Goal: Task Accomplishment & Management: Manage account settings

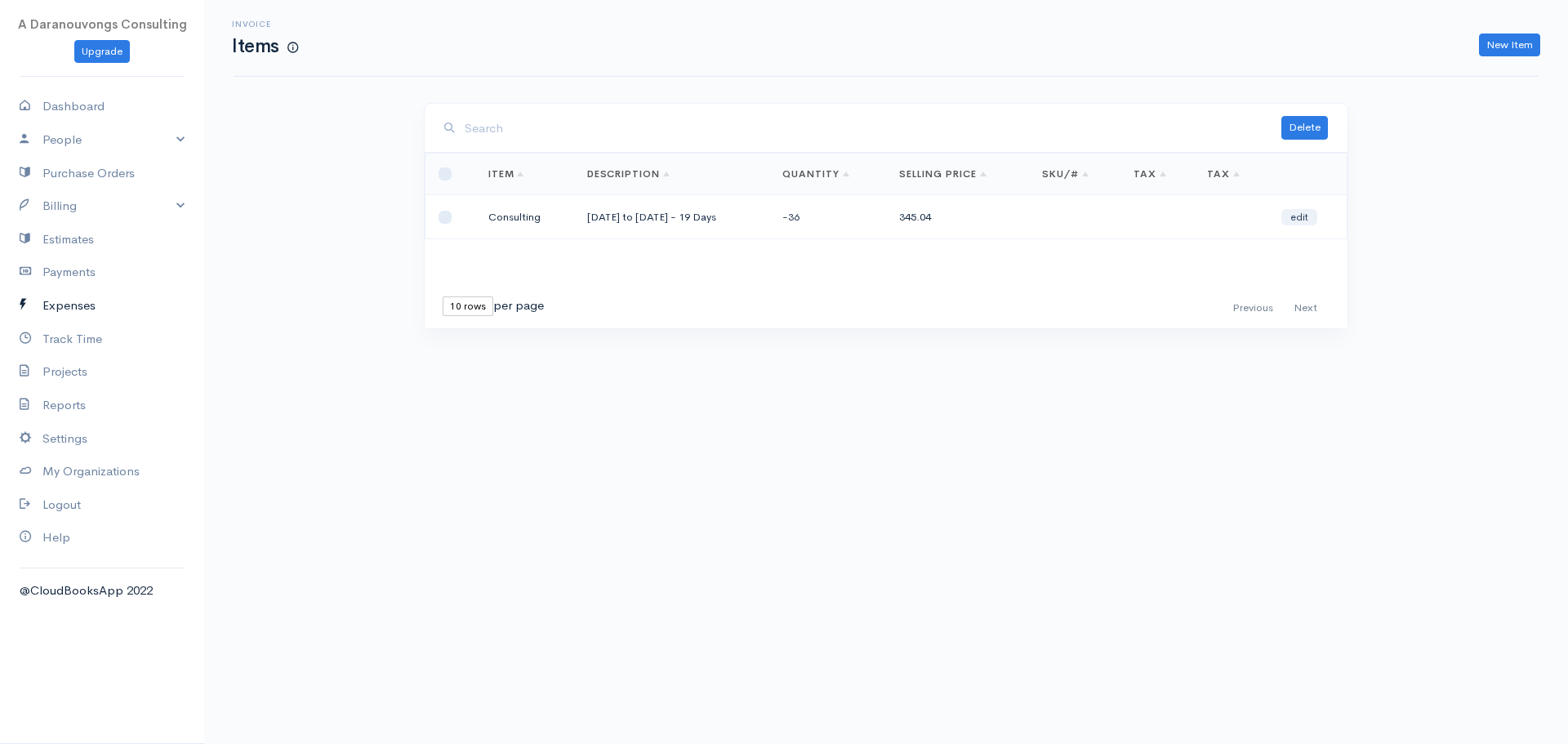
click at [90, 308] on link "Expenses" at bounding box center [101, 306] width 204 height 34
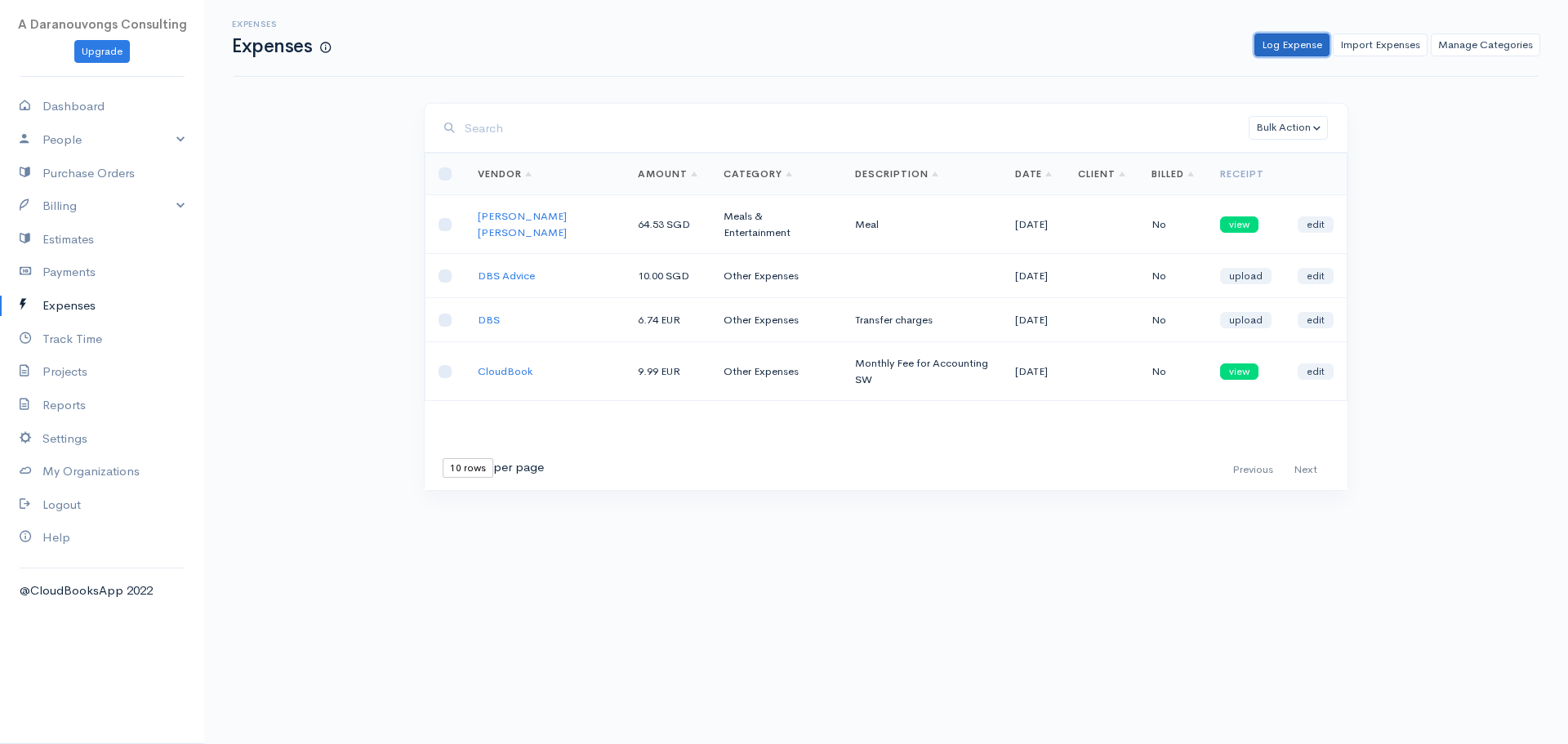
click at [1295, 41] on link "Log Expense" at bounding box center [1292, 46] width 75 height 24
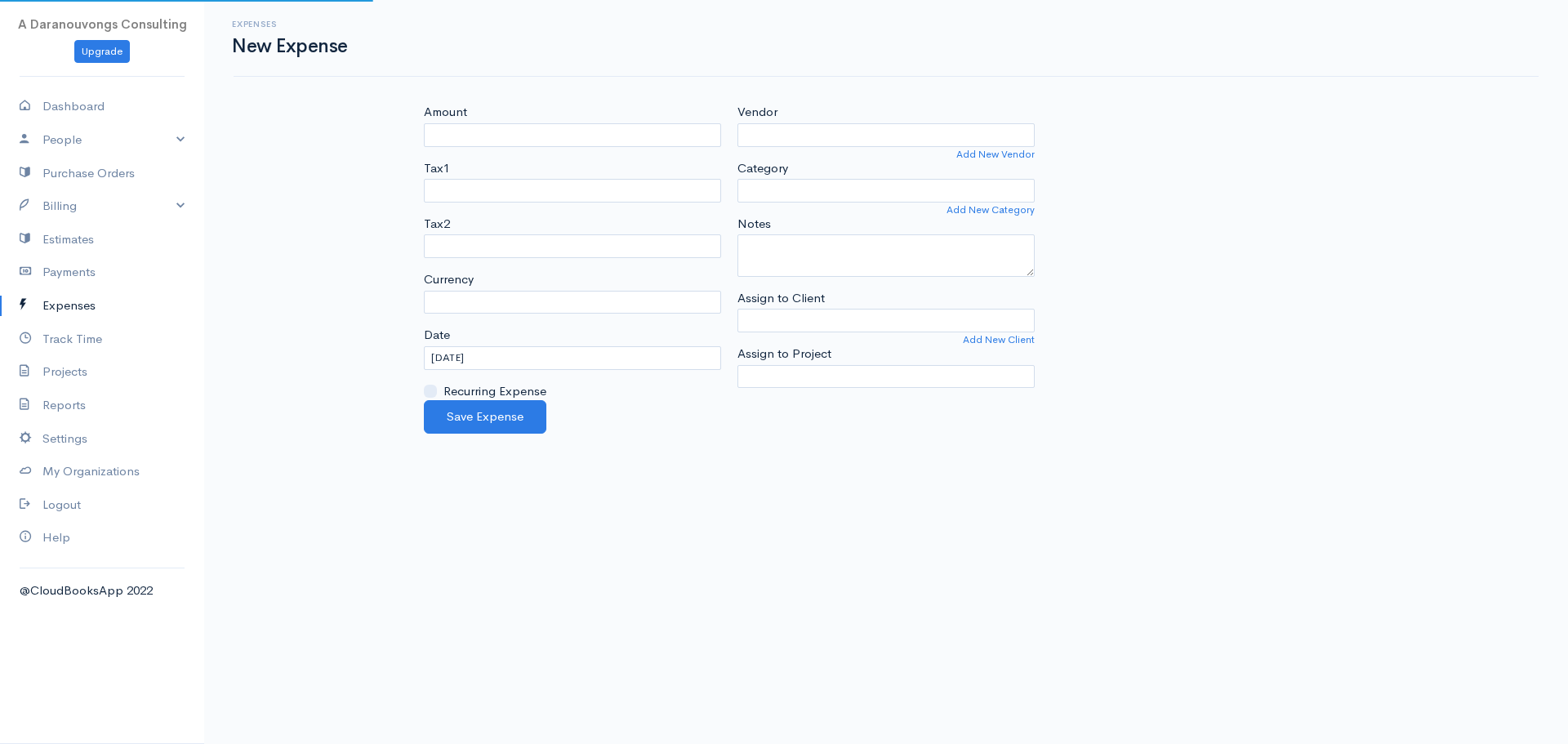
select select "EUR"
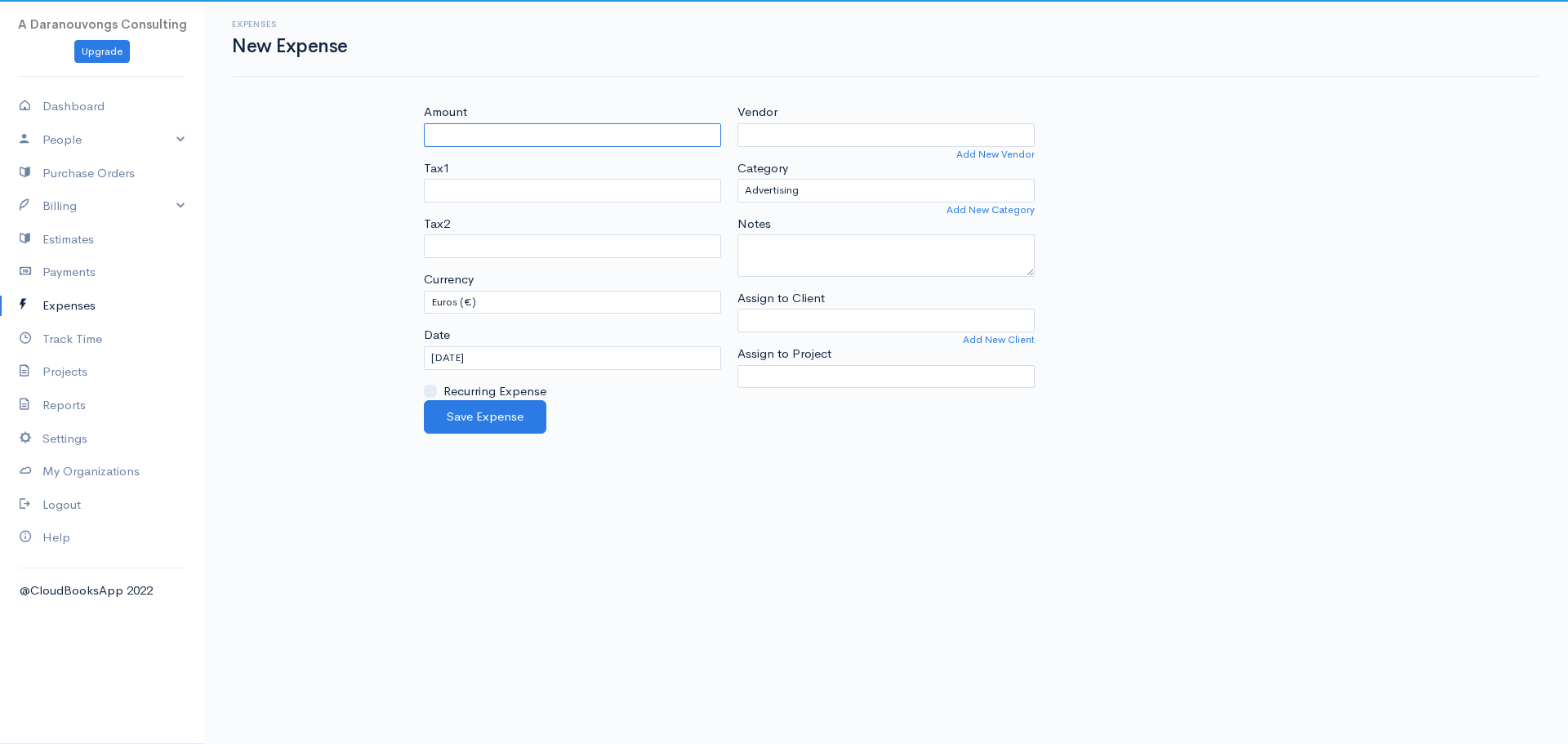
click at [493, 133] on input "Amount" at bounding box center [573, 135] width 298 height 24
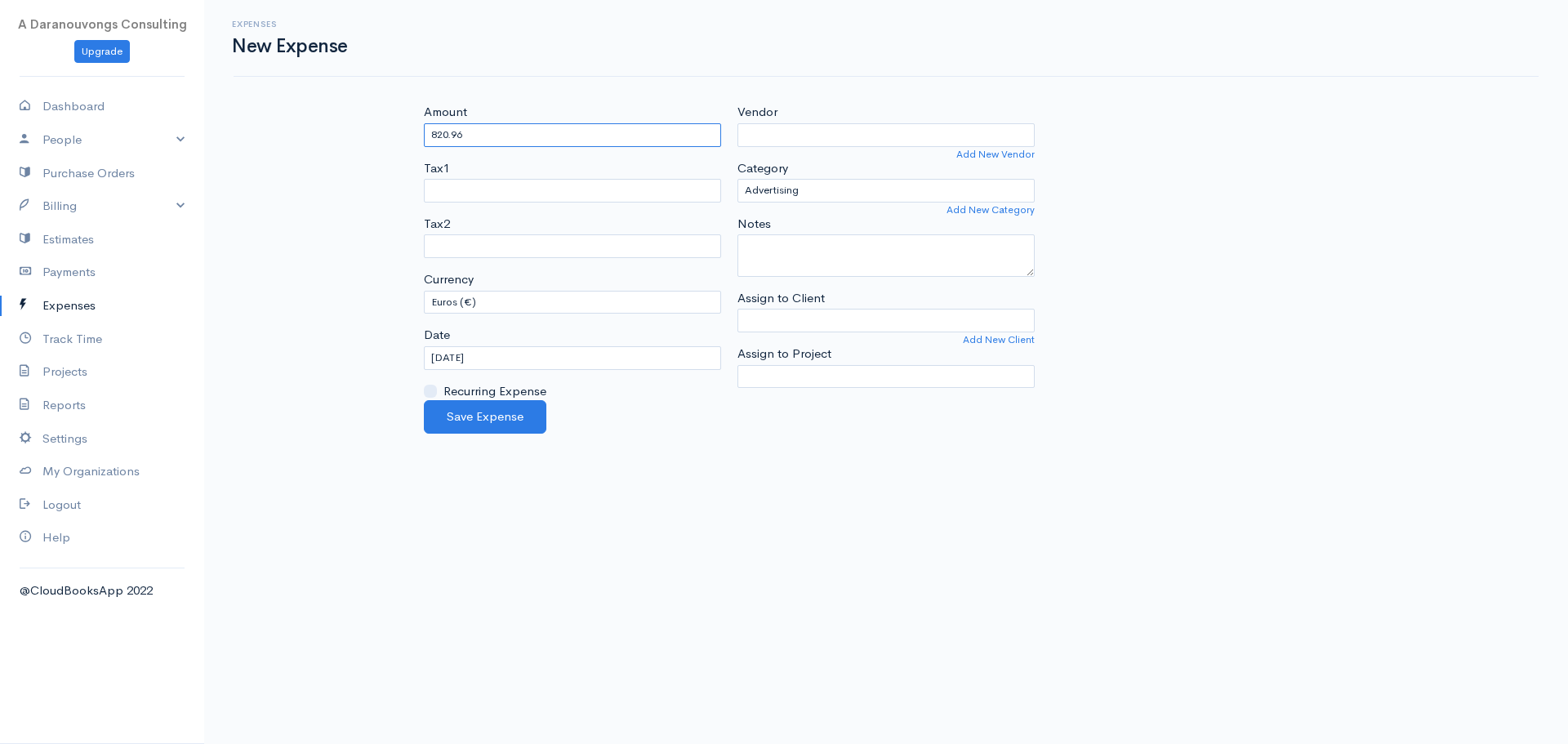
type input "820.96"
click at [737, 522] on body "A Daranouvongs Consulting Upgrade Dashboard People Clients Vendors Staff Users …" at bounding box center [784, 372] width 1568 height 744
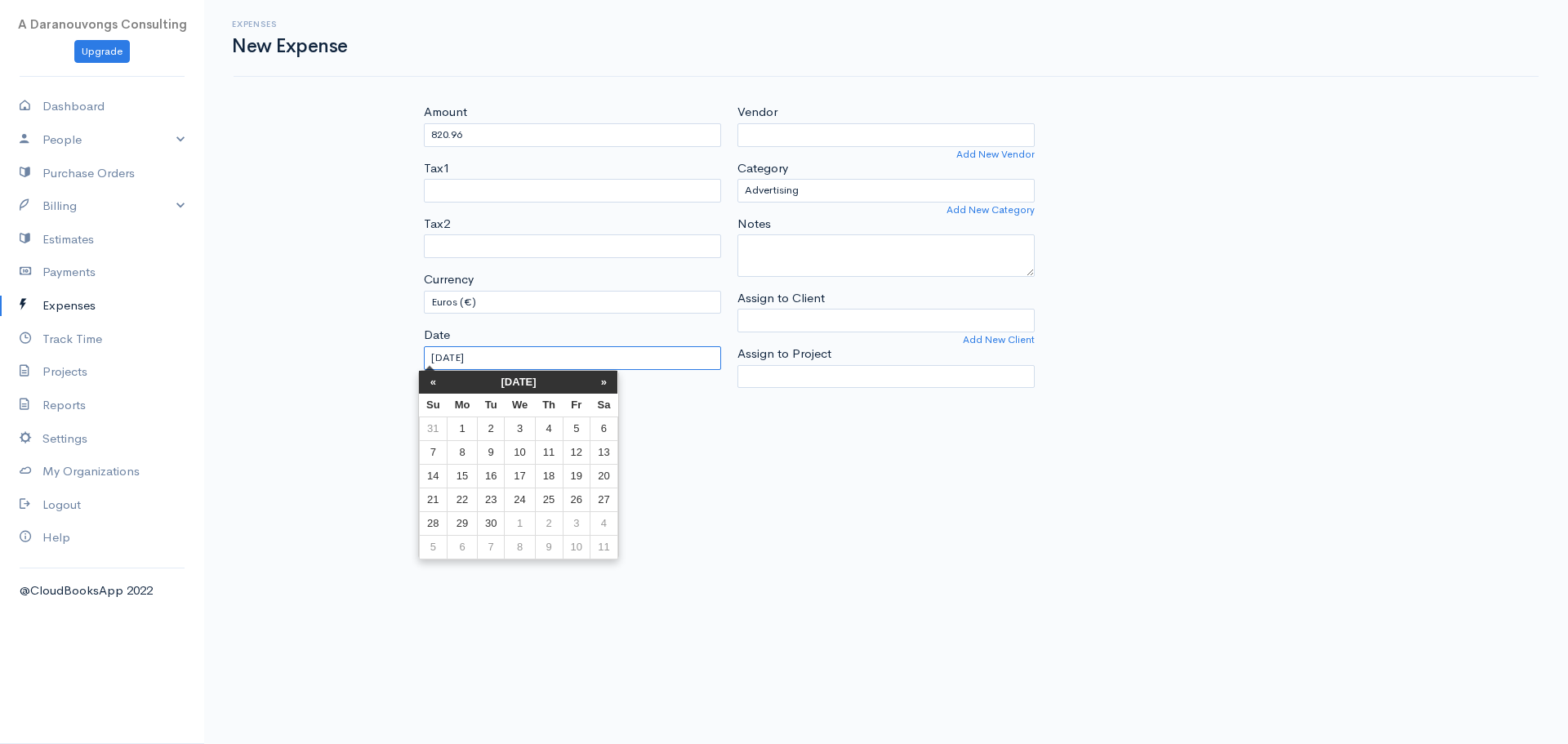
click at [556, 364] on input "[DATE]" at bounding box center [573, 358] width 298 height 24
click at [560, 363] on input "[DATE]" at bounding box center [573, 358] width 298 height 24
click at [434, 384] on th "«" at bounding box center [440, 382] width 29 height 23
click at [476, 501] on td "18" at bounding box center [469, 500] width 30 height 24
type input "[DATE]"
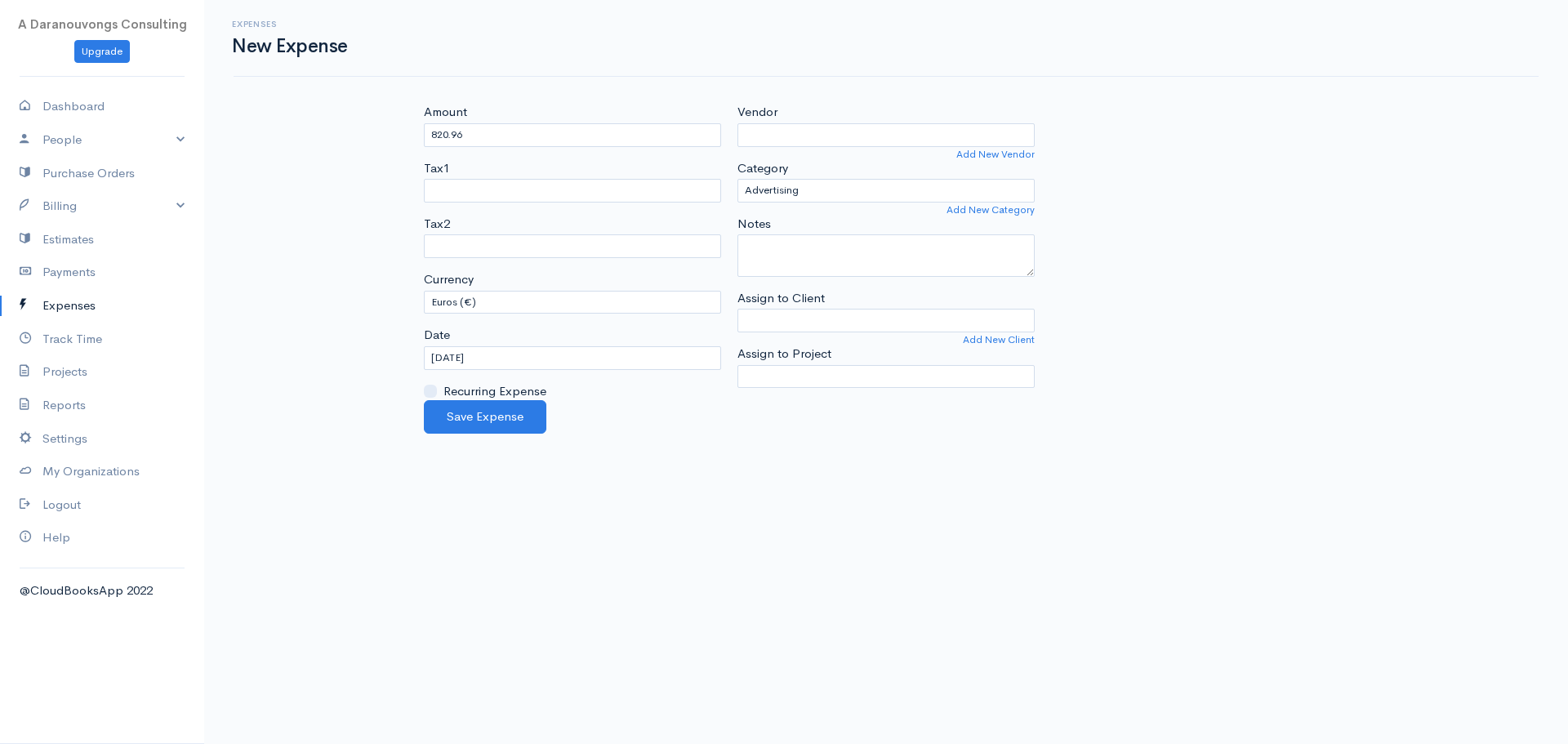
click at [714, 503] on body "A Daranouvongs Consulting Upgrade Dashboard People Clients Vendors Staff Users …" at bounding box center [784, 372] width 1568 height 744
click at [872, 192] on select "Advertising Car & Truck Expenses Contractors Education Education and Training E…" at bounding box center [886, 191] width 298 height 24
select select "Travel"
click at [737, 179] on select "Advertising Car & Truck Expenses Contractors Education Education and Training E…" at bounding box center [886, 191] width 298 height 24
click at [869, 524] on body "A Daranouvongs Consulting Upgrade Dashboard People Clients Vendors Staff Users …" at bounding box center [784, 372] width 1568 height 744
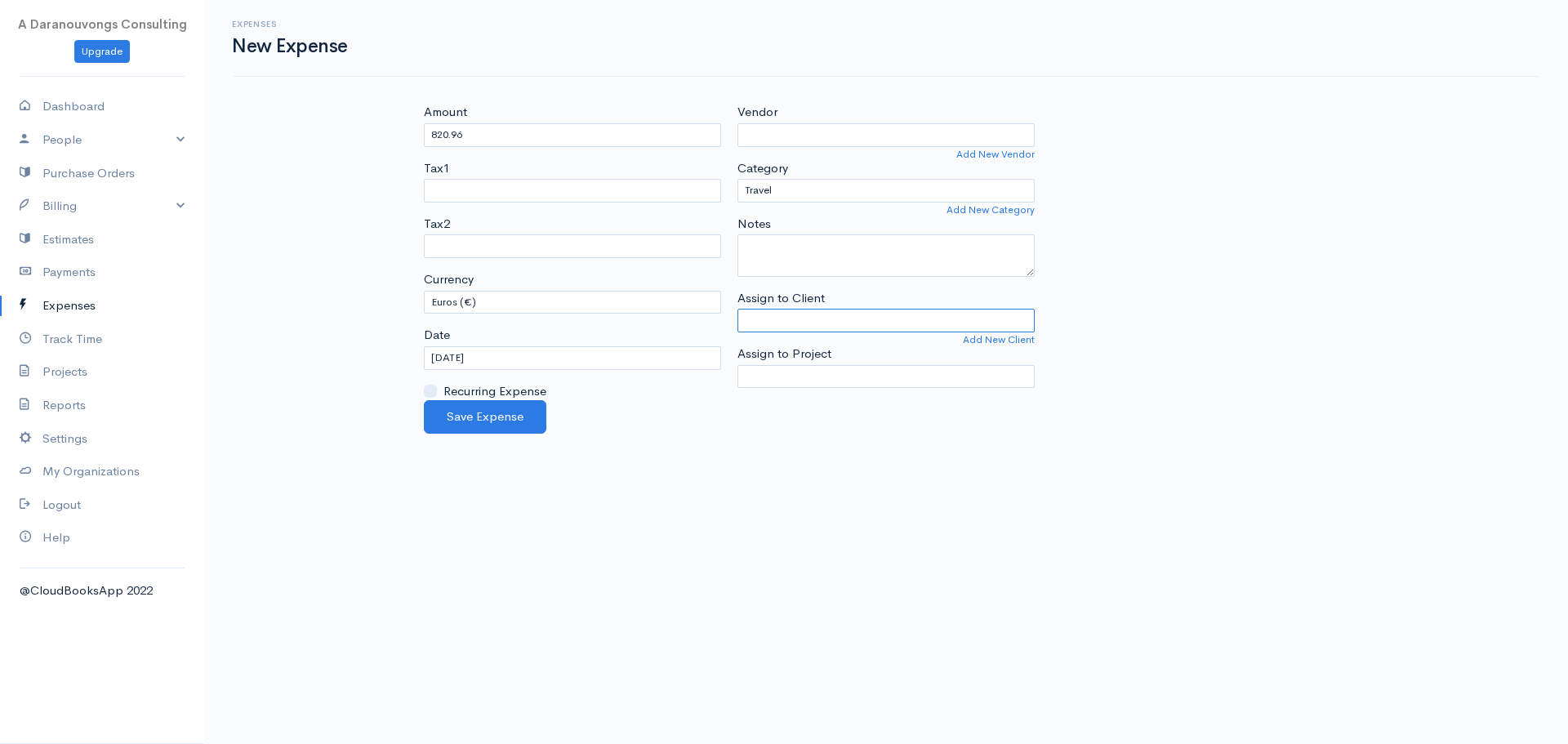
click at [820, 322] on input "Assign to Client" at bounding box center [886, 320] width 298 height 24
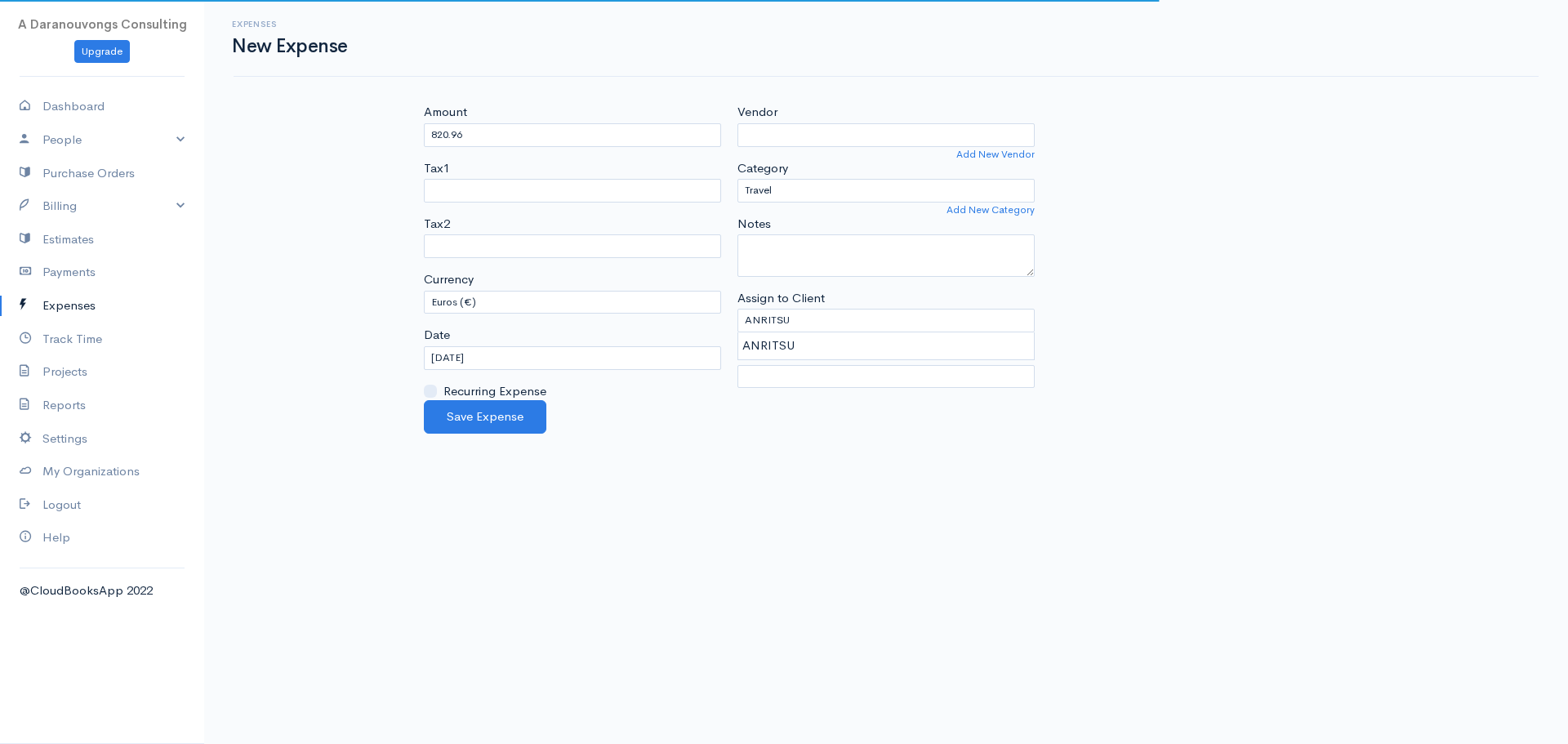
drag, startPoint x: 790, startPoint y: 347, endPoint x: 835, endPoint y: 454, distance: 116.1
click at [790, 348] on body "A Daranouvongs Consulting Upgrade Dashboard People Clients Vendors Staff Users …" at bounding box center [784, 372] width 1568 height 744
click at [841, 474] on body "A Daranouvongs Consulting Upgrade Dashboard People Clients Vendors Staff Users …" at bounding box center [784, 372] width 1568 height 744
click at [841, 326] on input "ANRITSU" at bounding box center [886, 320] width 298 height 24
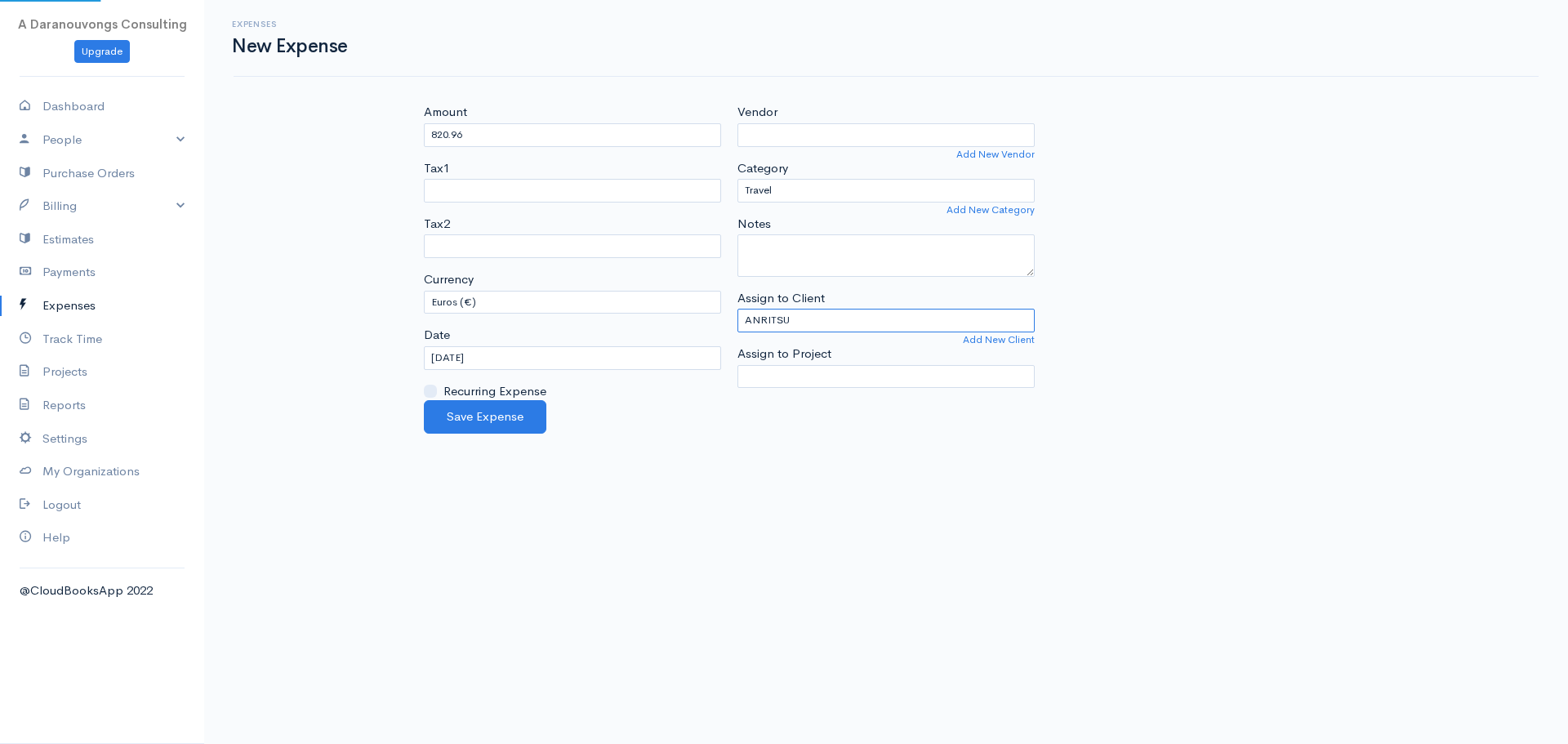
click at [841, 326] on input "ANRITSU" at bounding box center [886, 320] width 298 height 24
type input "="
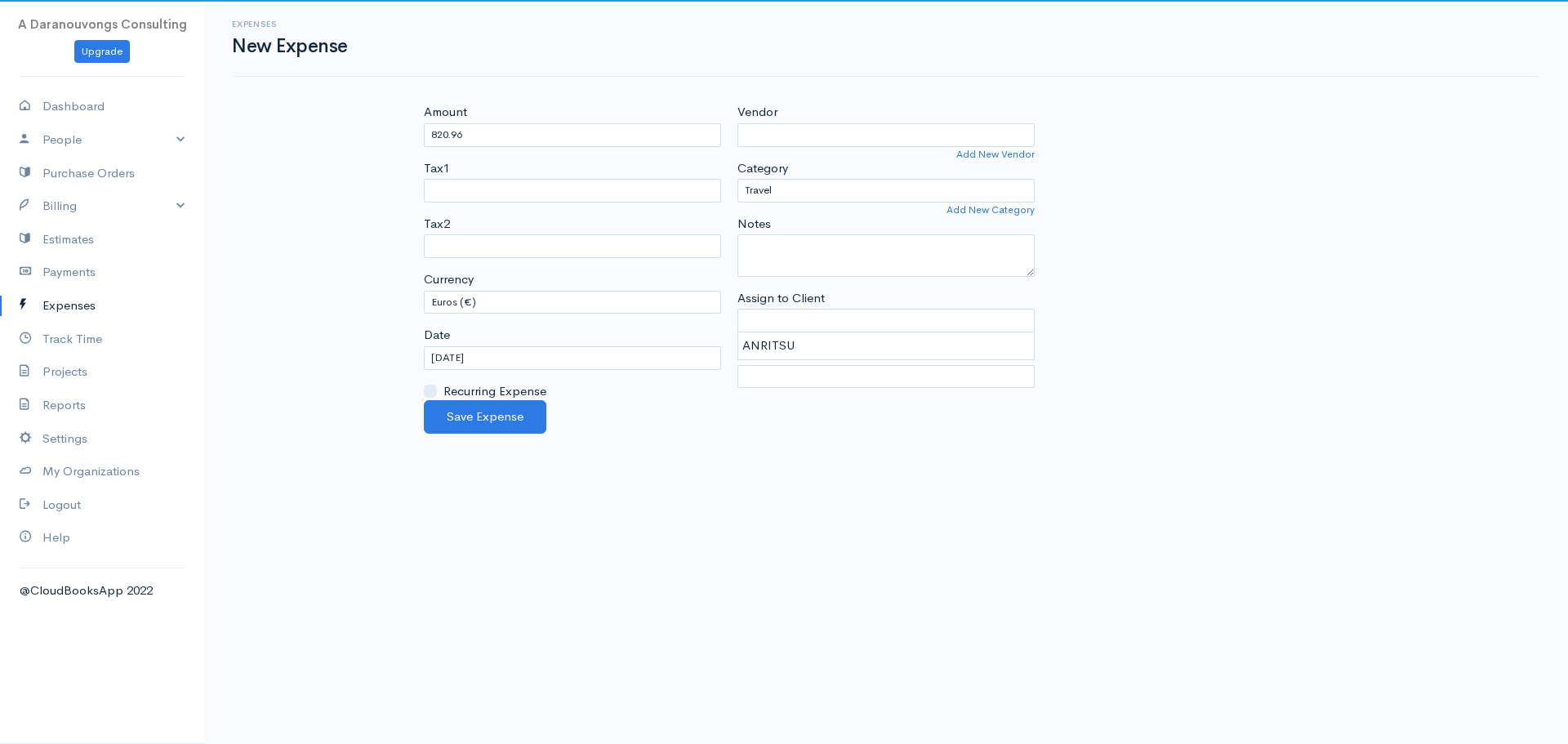
click at [853, 531] on body "A Daranouvongs Consulting Upgrade Dashboard People Clients Vendors Staff Users …" at bounding box center [784, 372] width 1568 height 744
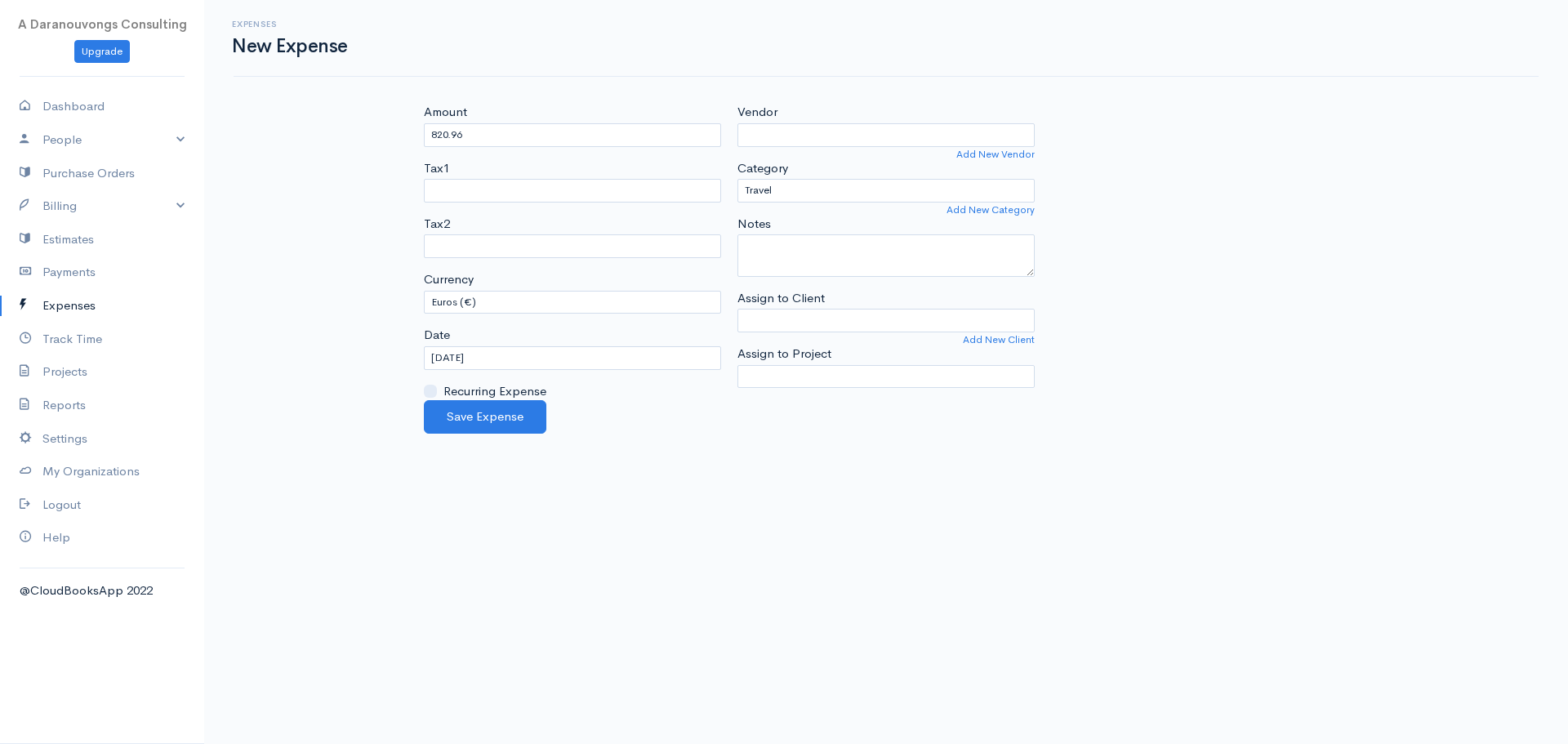
click at [906, 533] on body "A Daranouvongs Consulting Upgrade Dashboard People Clients Vendors Staff Users …" at bounding box center [784, 372] width 1568 height 744
click at [501, 420] on button "Save Expense" at bounding box center [485, 417] width 123 height 34
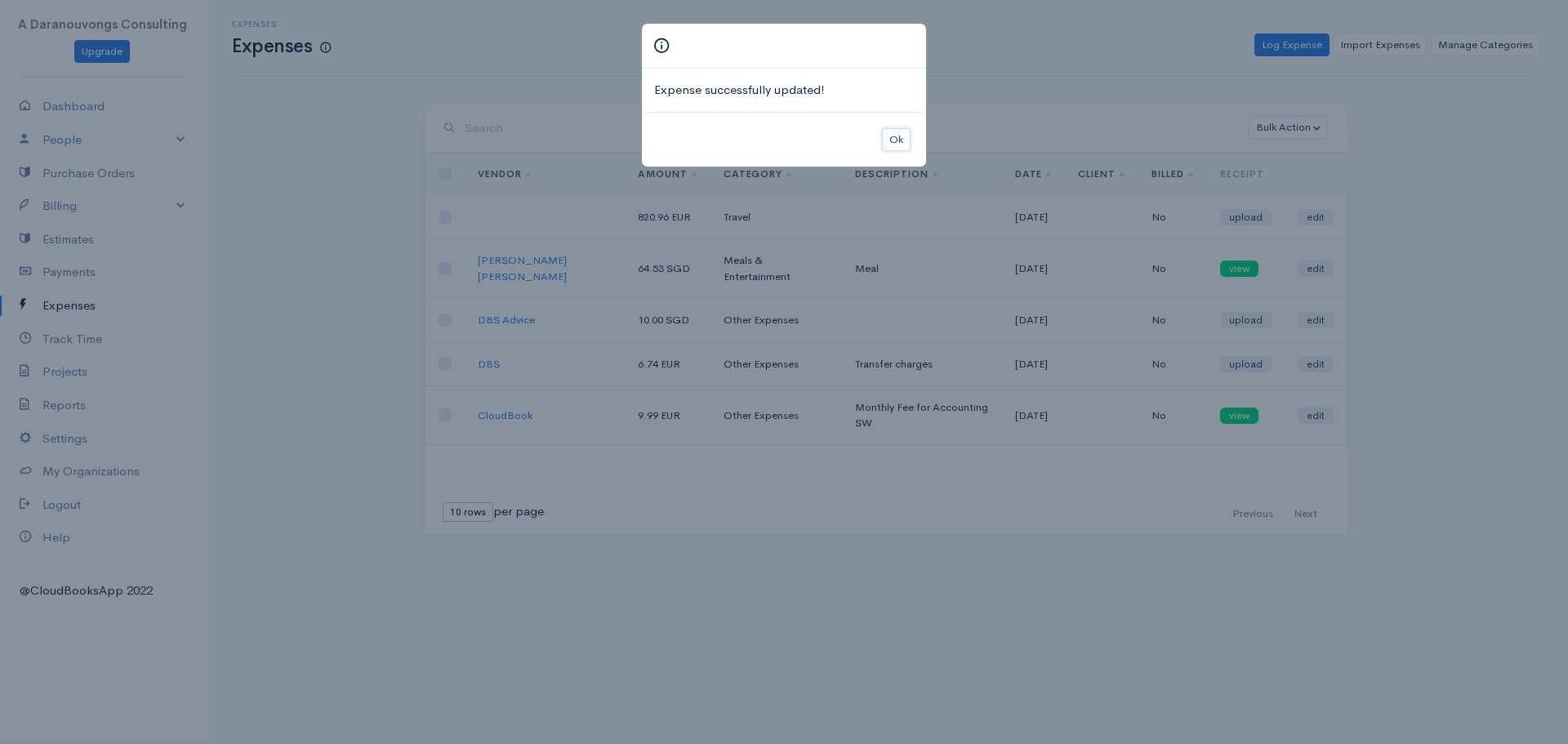
click at [901, 133] on button "Ok" at bounding box center [896, 140] width 29 height 24
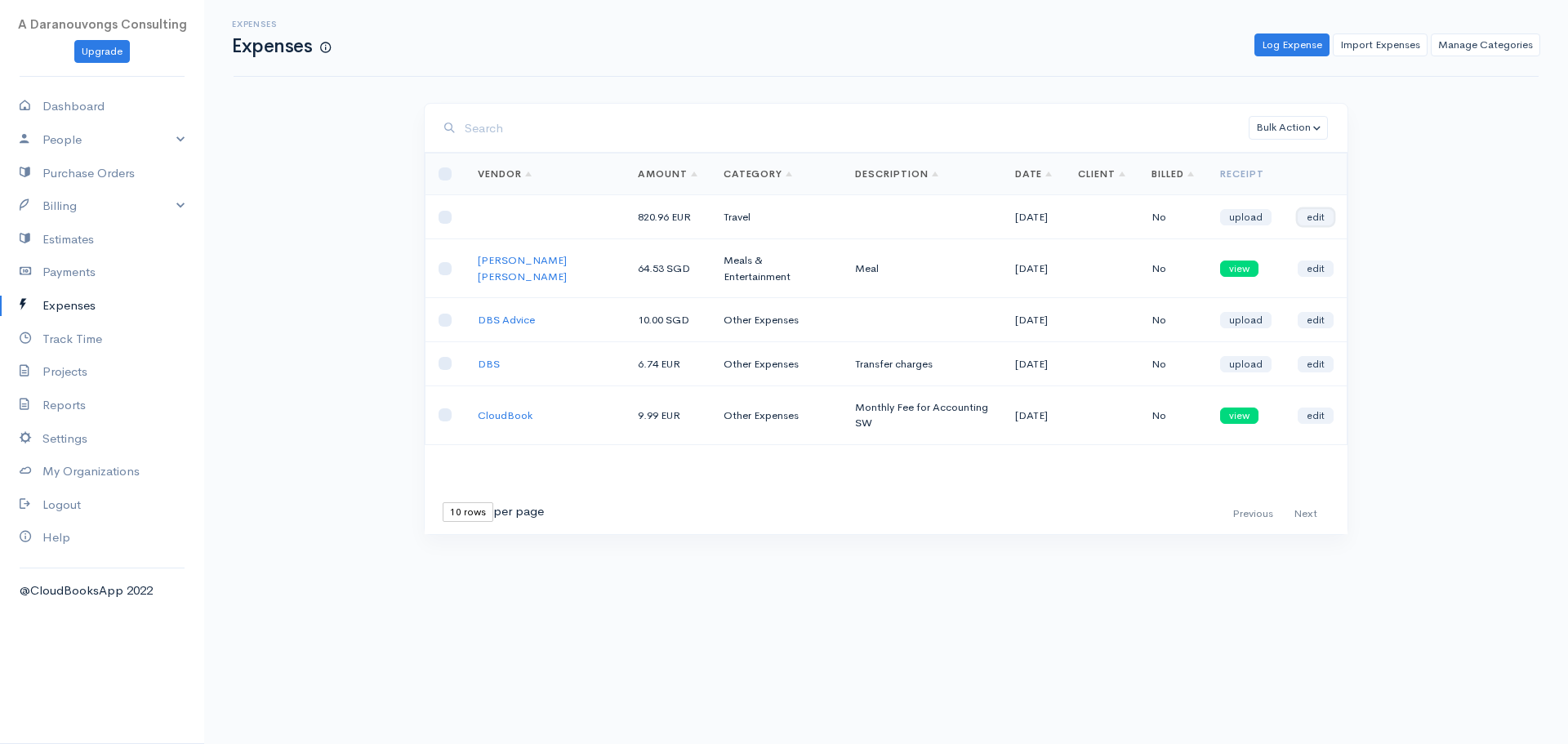
click at [1316, 213] on link "edit" at bounding box center [1316, 216] width 36 height 16
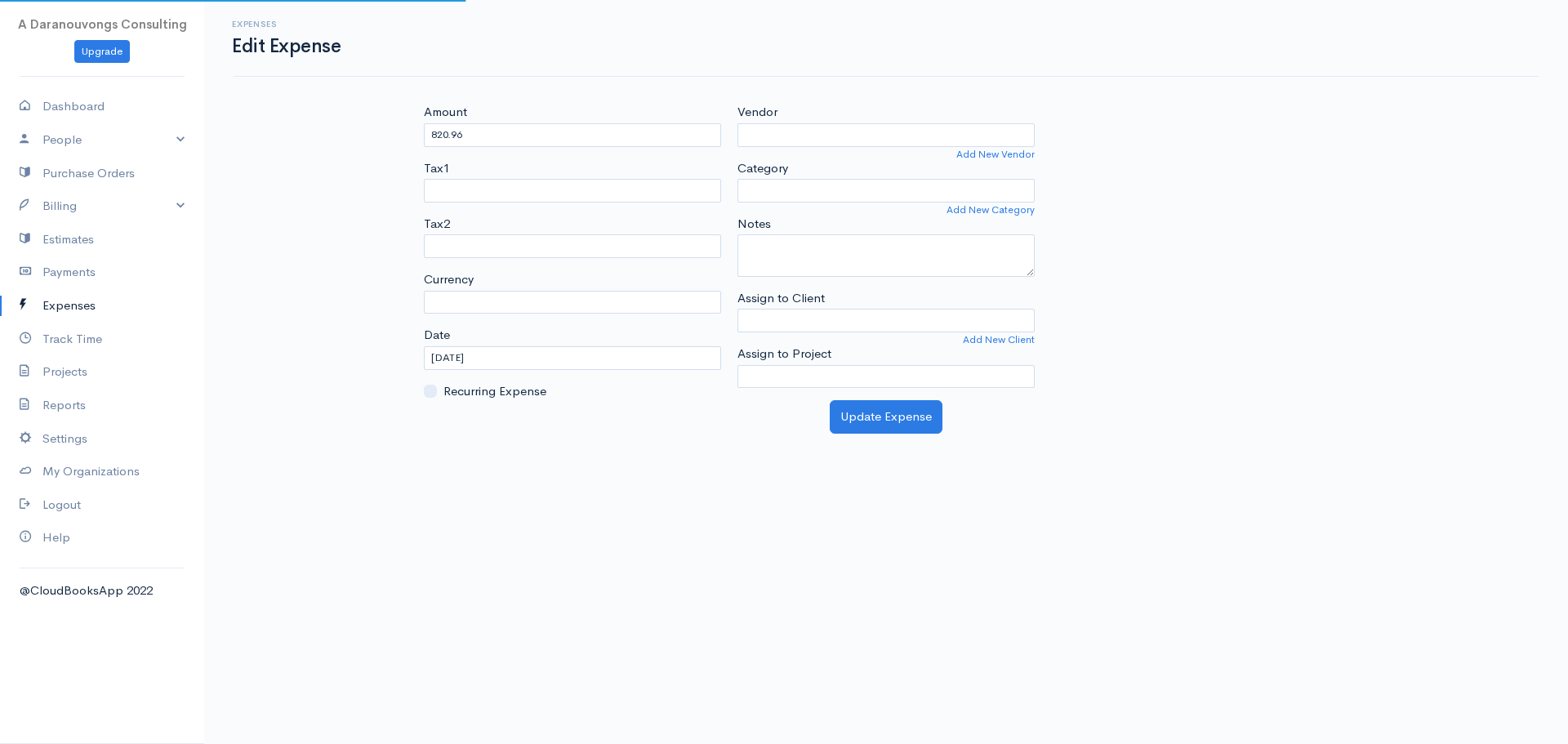
select select "EUR"
select select "Travel"
select select
click at [798, 132] on input "Vendor" at bounding box center [886, 135] width 298 height 24
type input "AIR FRANCE"
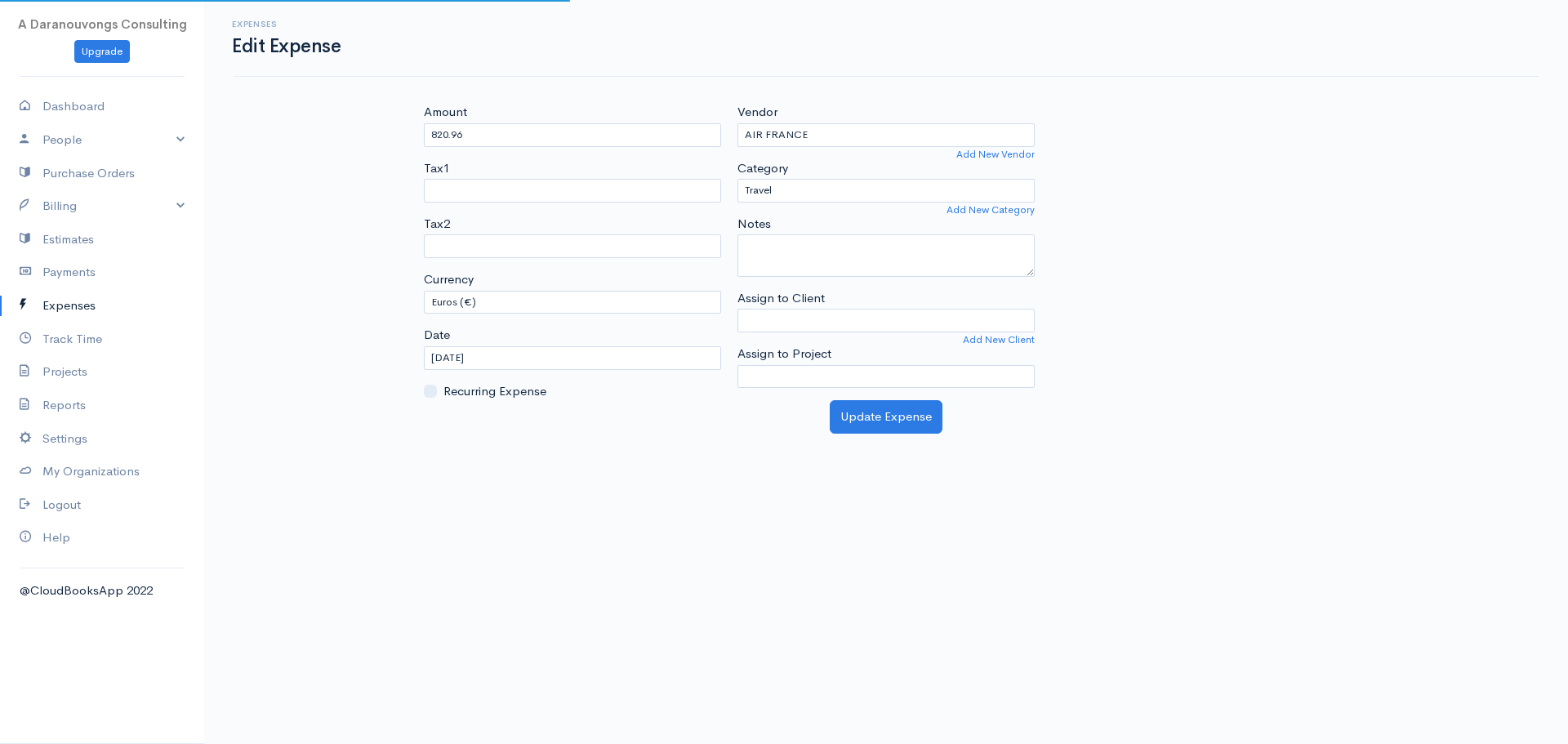
click at [1099, 221] on div "Amount 820.96 Tax1 Tax2 Currency U.S. Dollars ($) Canadian Dollars ($) British …" at bounding box center [886, 252] width 941 height 298
click at [910, 416] on button "Update Expense" at bounding box center [885, 417] width 112 height 34
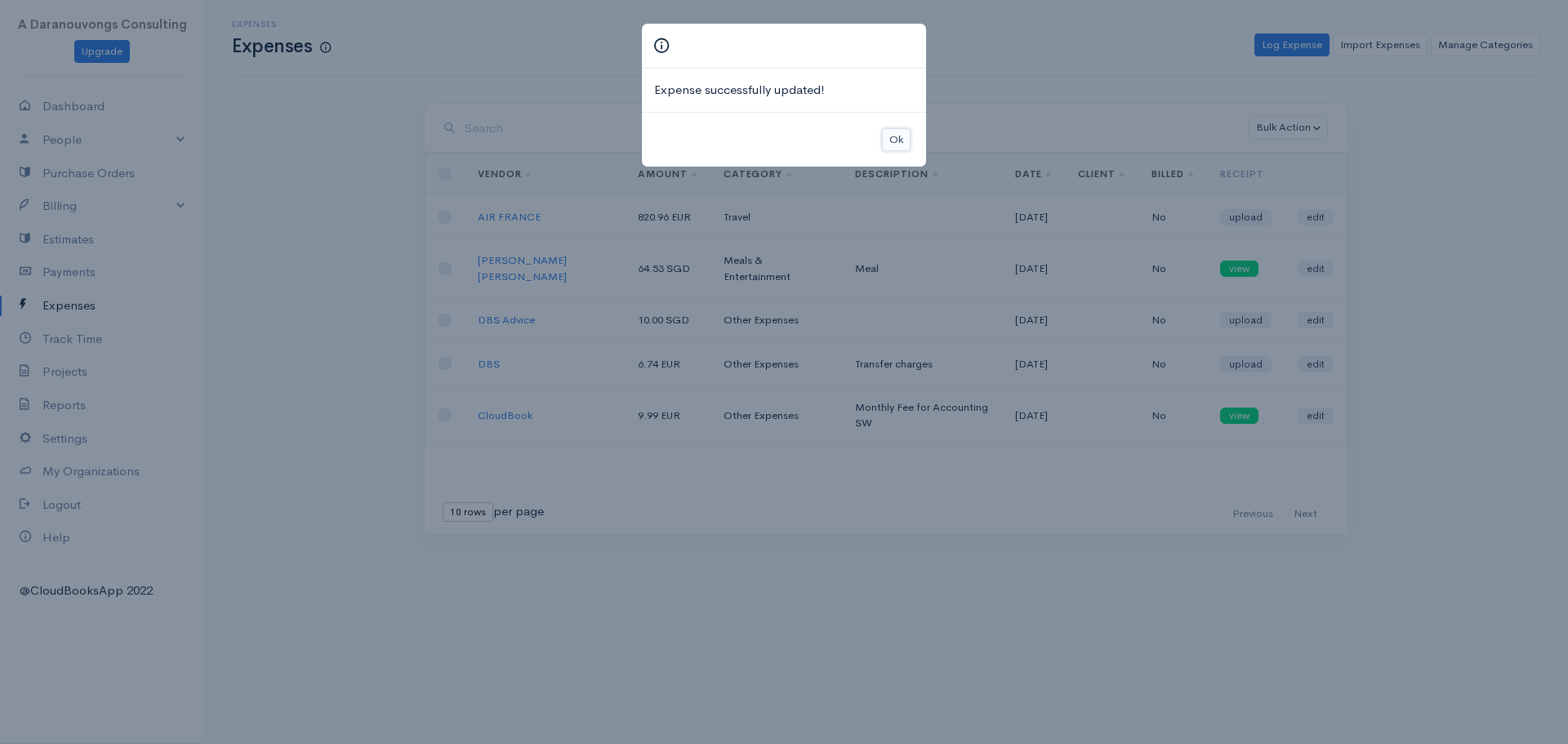
click at [894, 129] on button "Ok" at bounding box center [896, 140] width 29 height 24
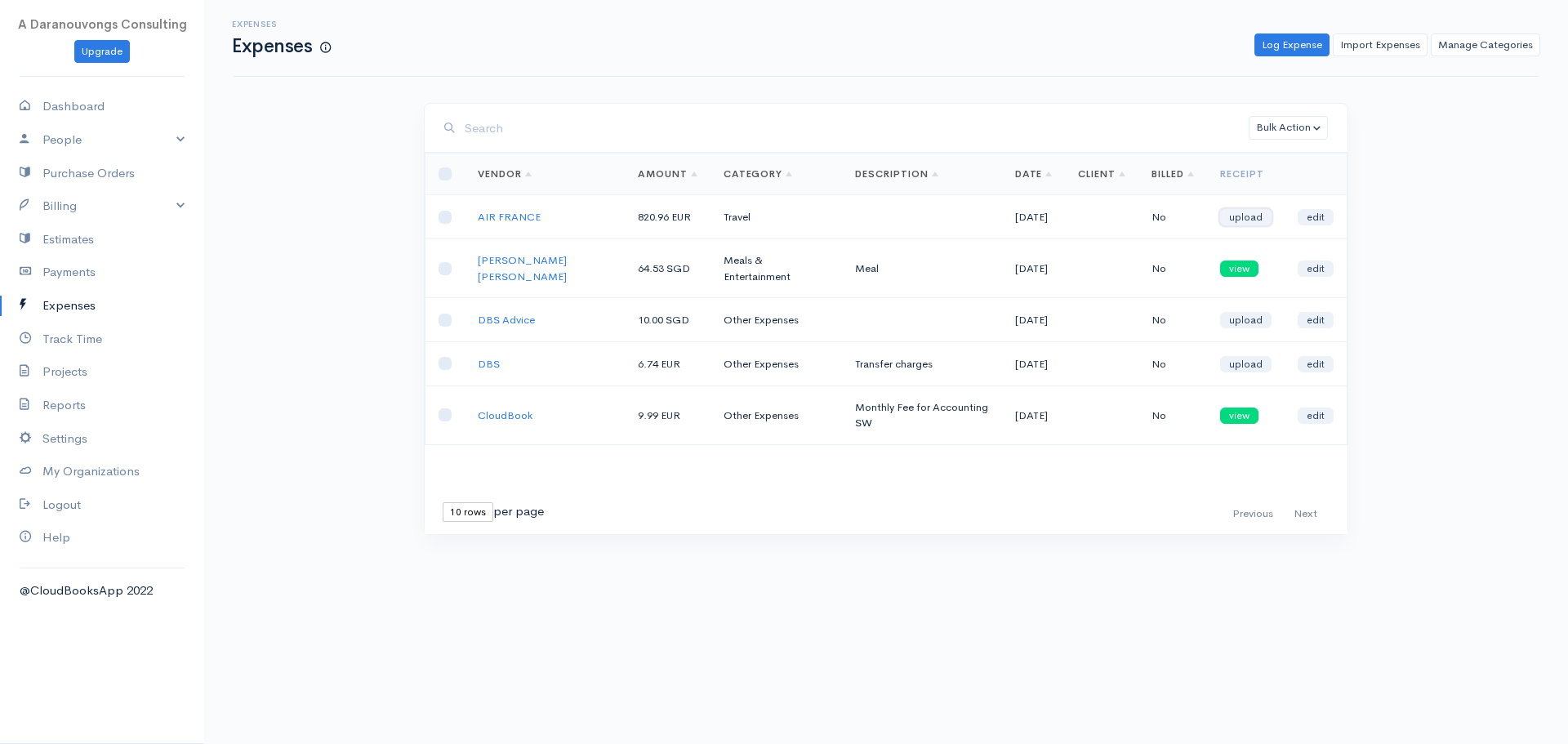
click at [1226, 215] on link "upload" at bounding box center [1246, 216] width 52 height 16
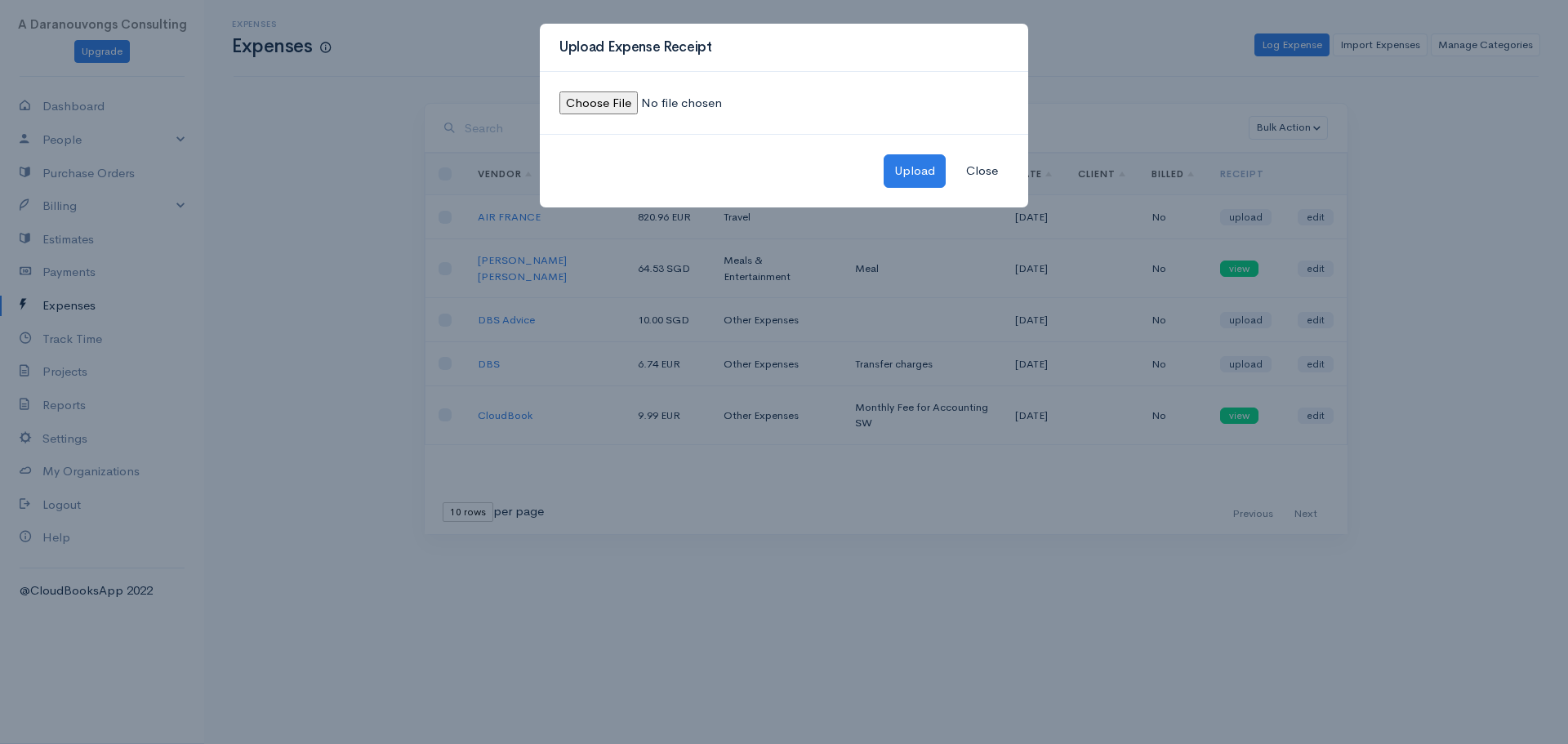
click at [621, 109] on input "file" at bounding box center [671, 103] width 222 height 24
type input "C:\fakepath\Invoice-SOK3UO6E-0003.pdf"
click at [907, 171] on button "Upload" at bounding box center [914, 172] width 62 height 34
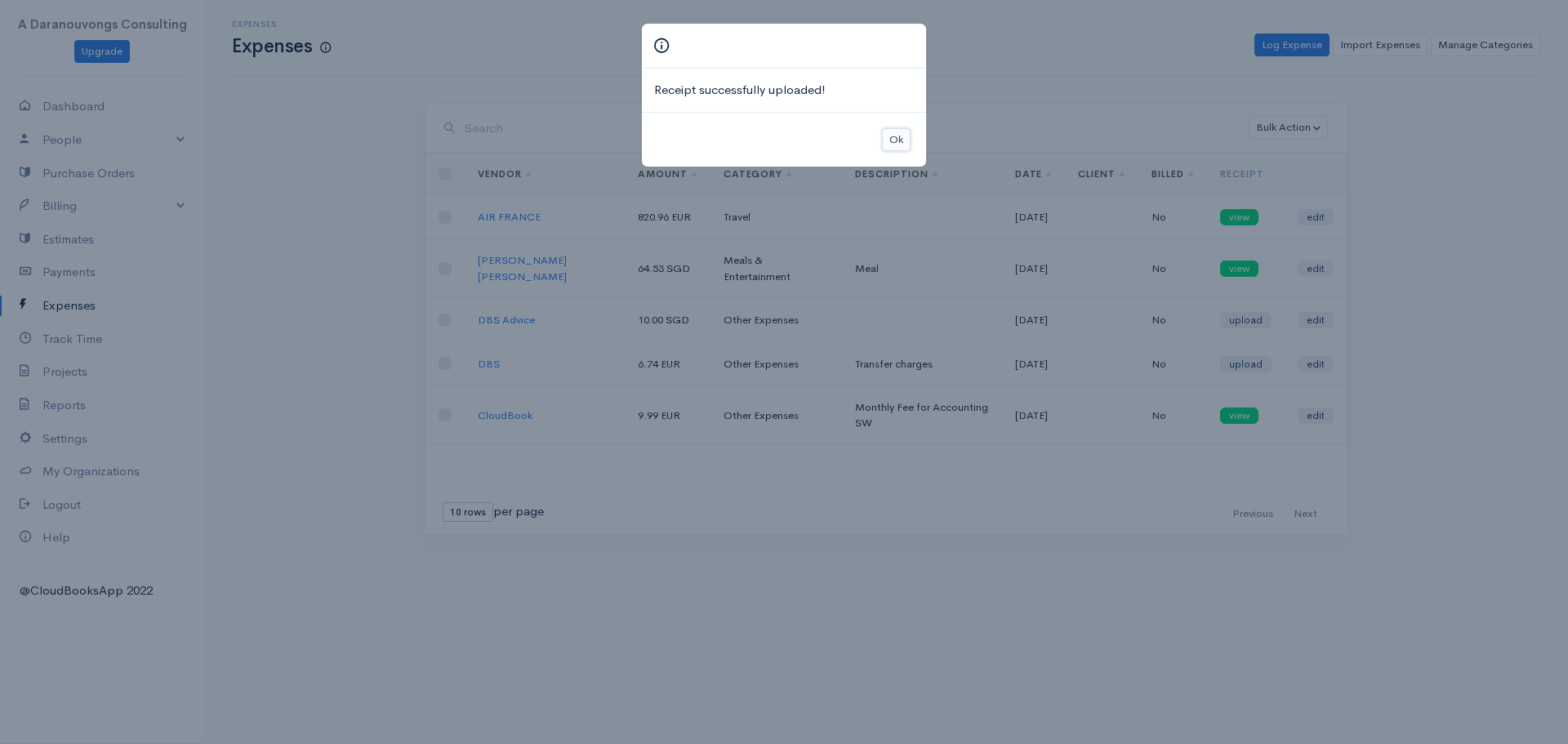
click at [898, 140] on button "Ok" at bounding box center [896, 140] width 29 height 24
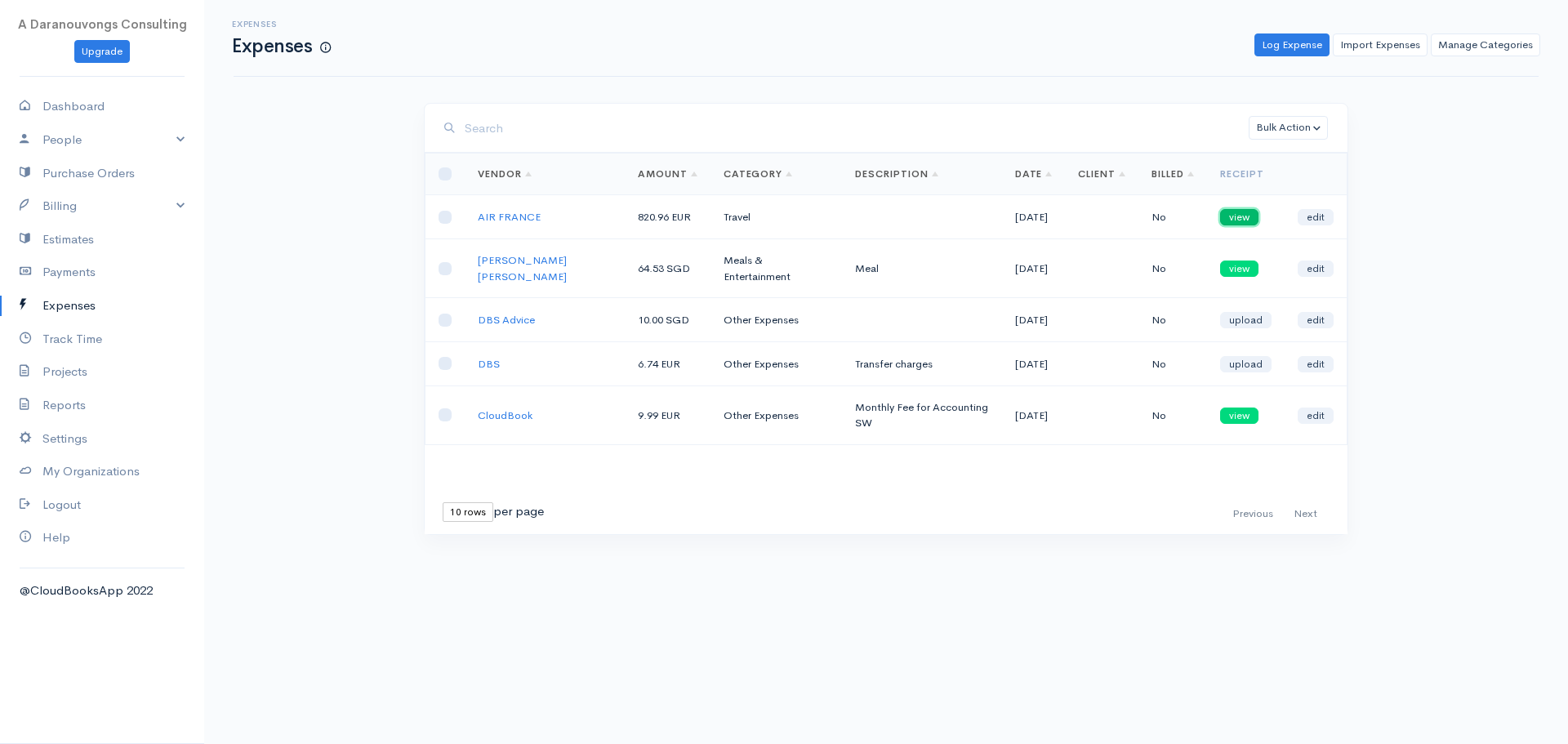
click at [1239, 218] on link "view" at bounding box center [1239, 216] width 38 height 16
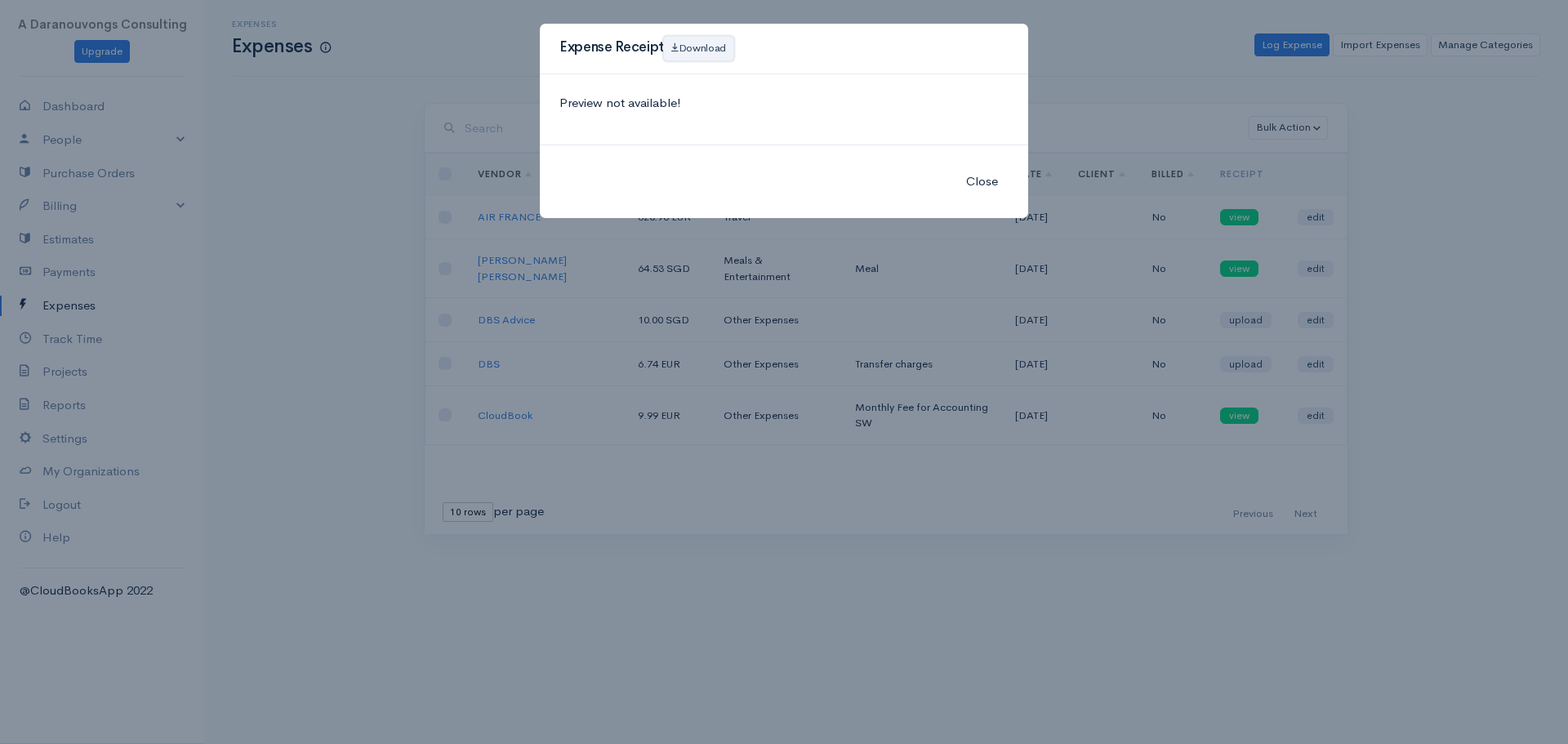
click at [709, 46] on link "Download" at bounding box center [699, 48] width 69 height 24
click at [847, 145] on div "Preview not available!" at bounding box center [784, 110] width 489 height 71
click at [988, 187] on button "Close" at bounding box center [982, 182] width 53 height 34
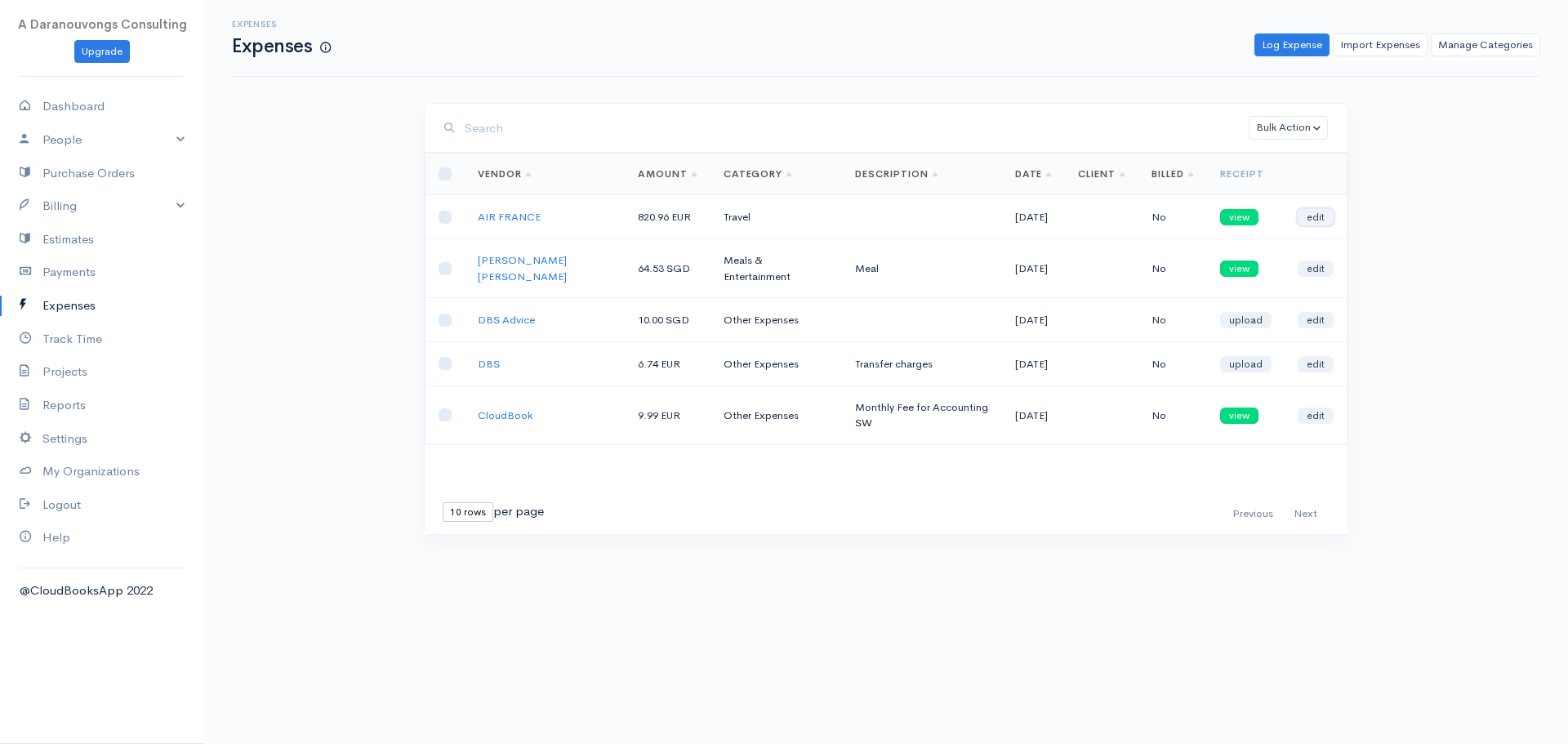
click at [1313, 221] on link "edit" at bounding box center [1316, 216] width 36 height 16
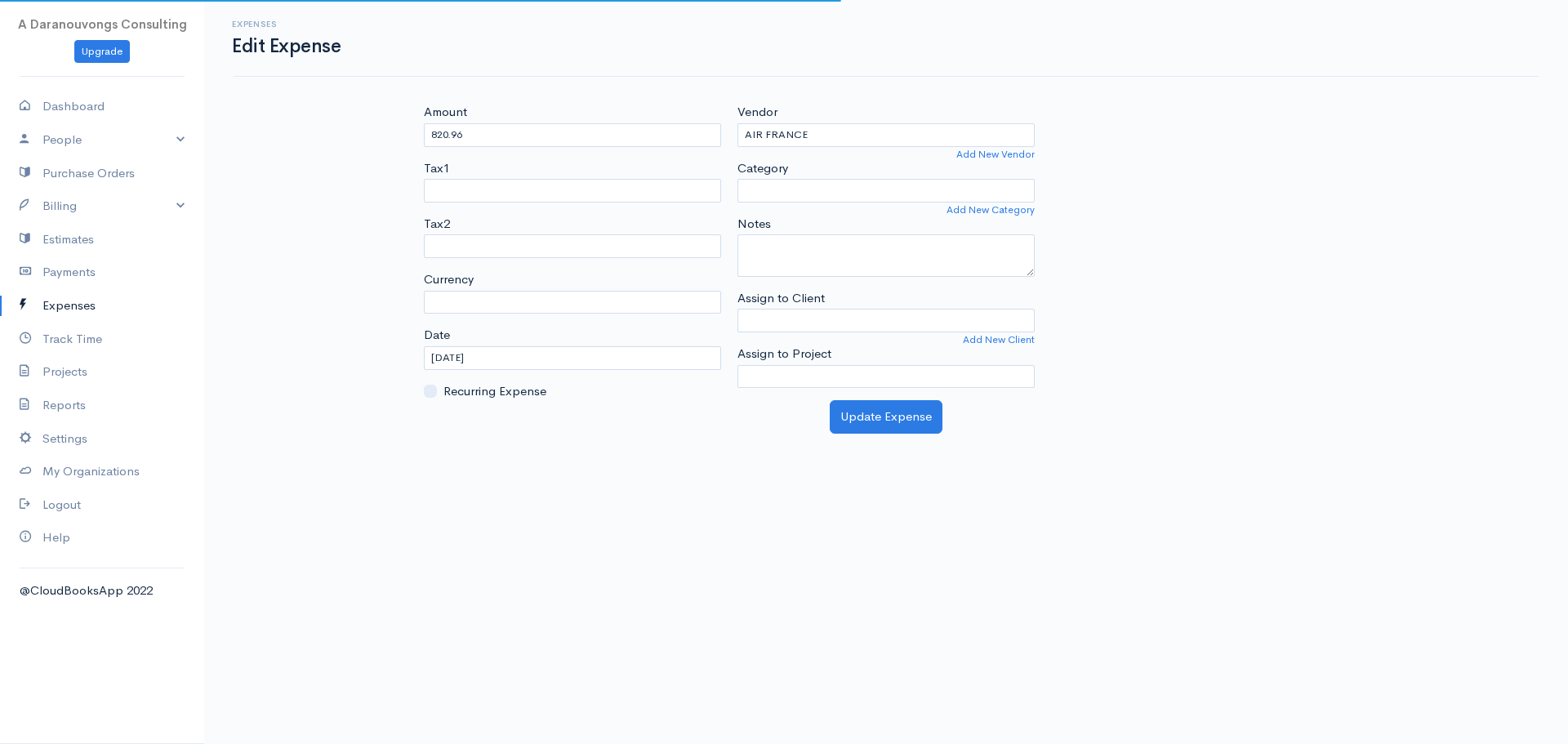
select select "EUR"
select select
select select "Travel"
click at [686, 477] on body "A Daranouvongs Consulting Upgrade Dashboard People Clients Vendors Staff Users …" at bounding box center [784, 372] width 1568 height 744
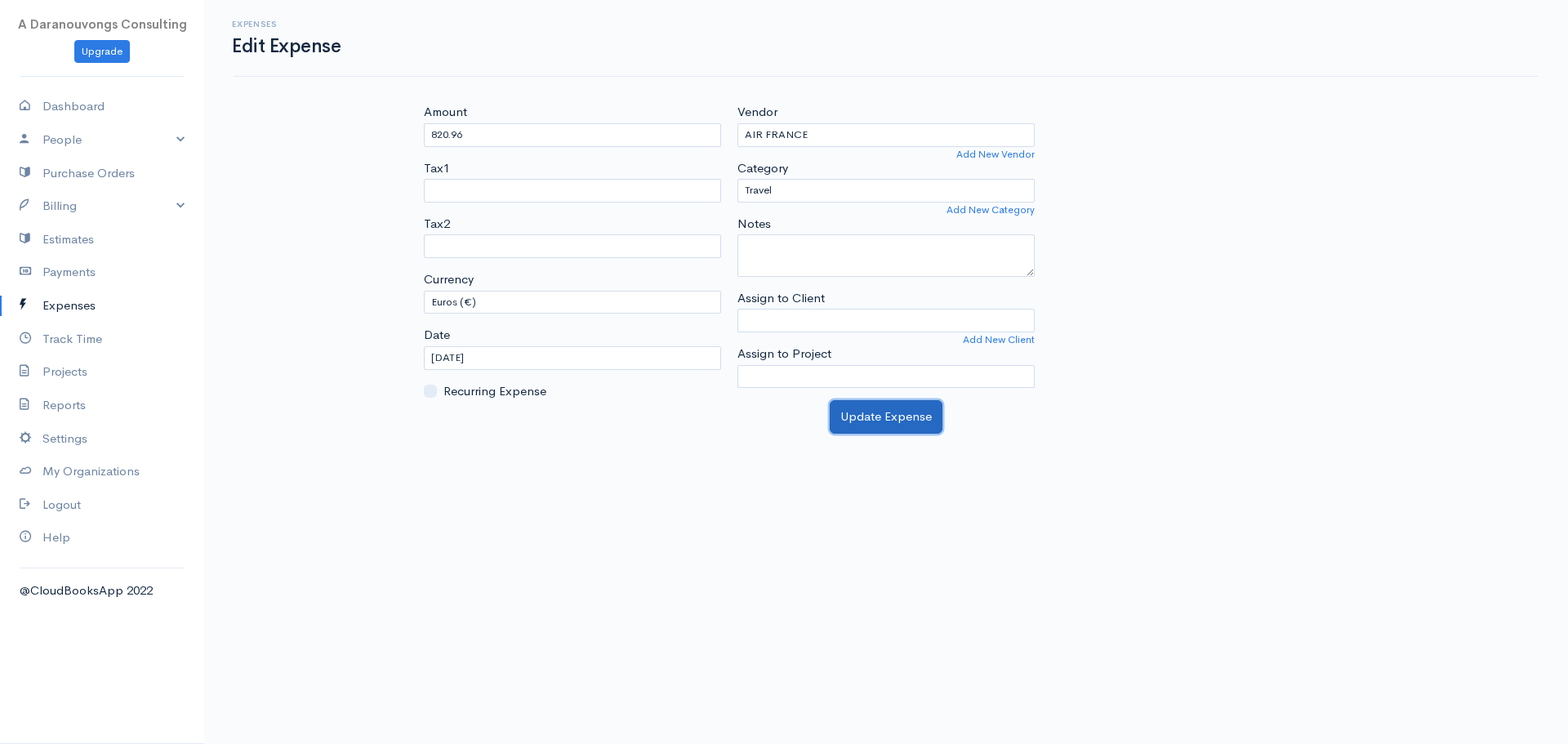
click at [876, 411] on button "Update Expense" at bounding box center [885, 417] width 112 height 34
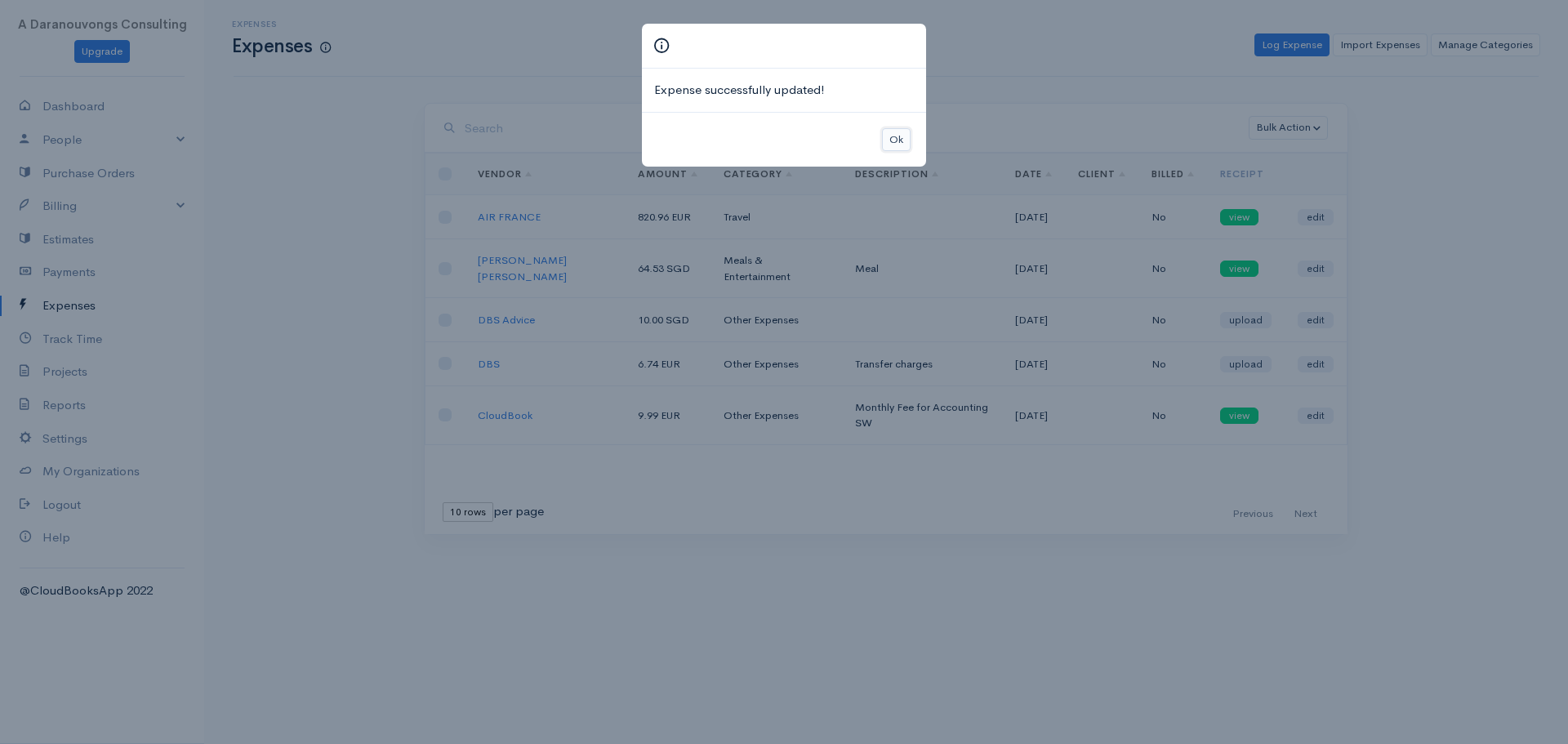
click at [909, 133] on button "Ok" at bounding box center [896, 140] width 29 height 24
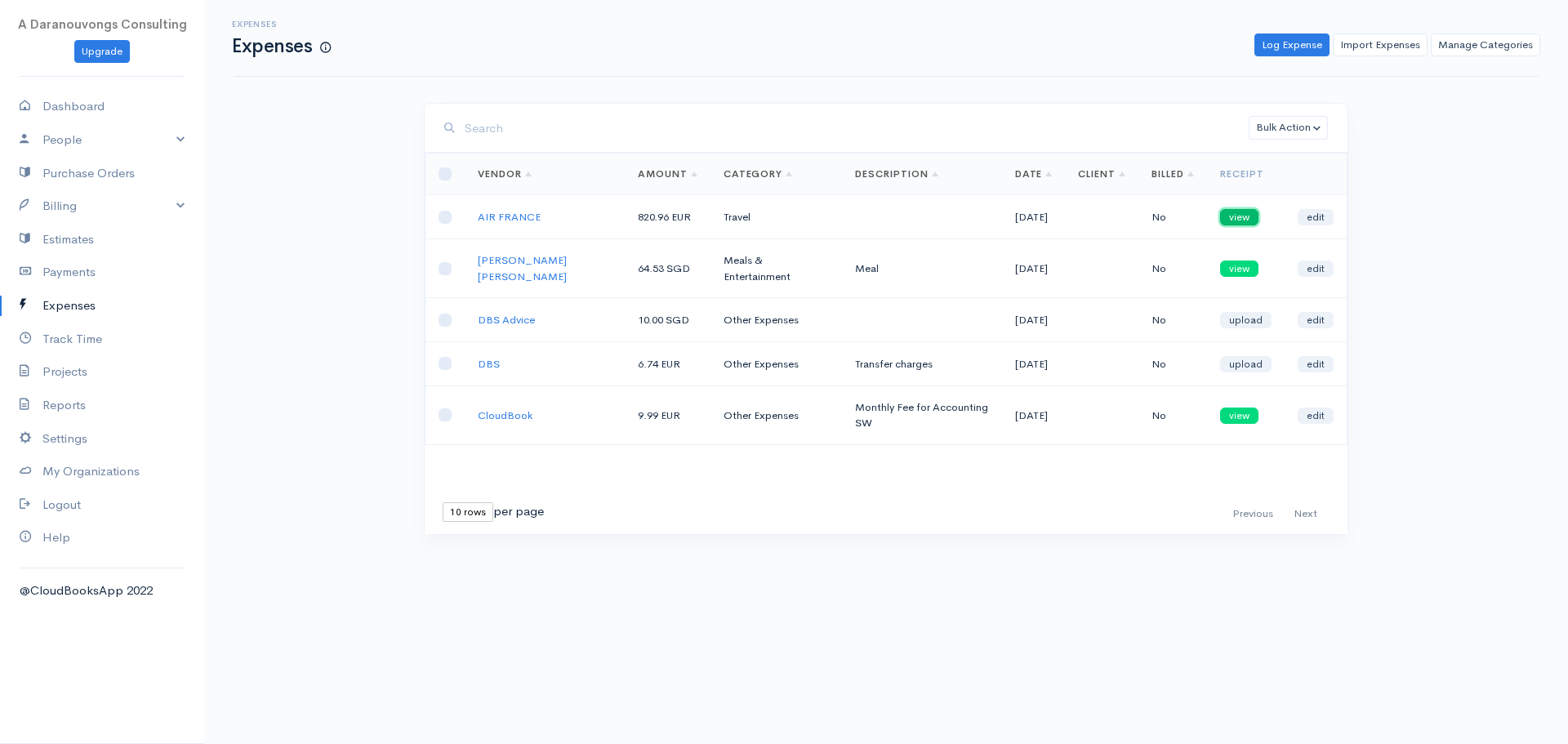
click at [1241, 216] on link "view" at bounding box center [1239, 216] width 38 height 16
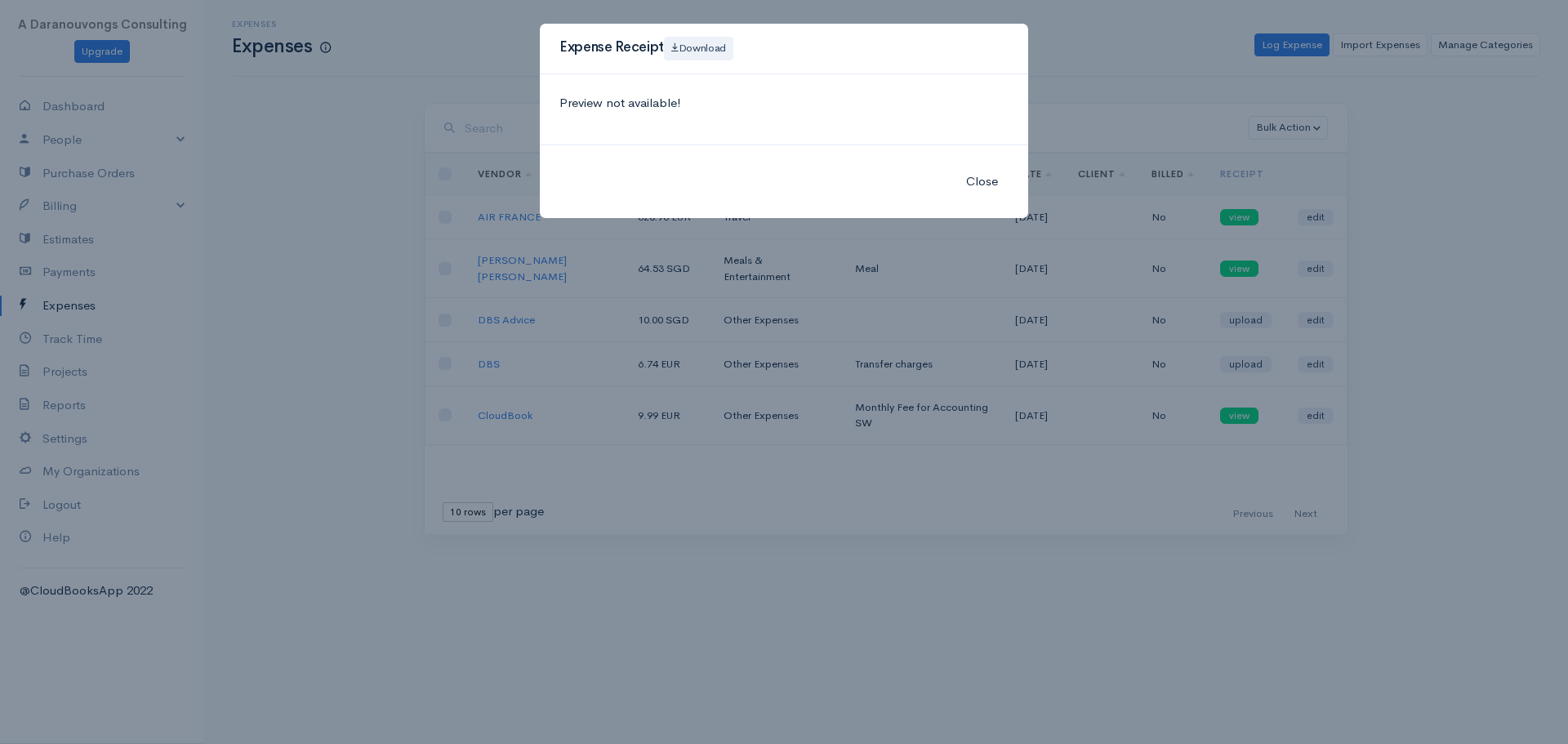
click at [969, 183] on button "Close" at bounding box center [982, 182] width 53 height 34
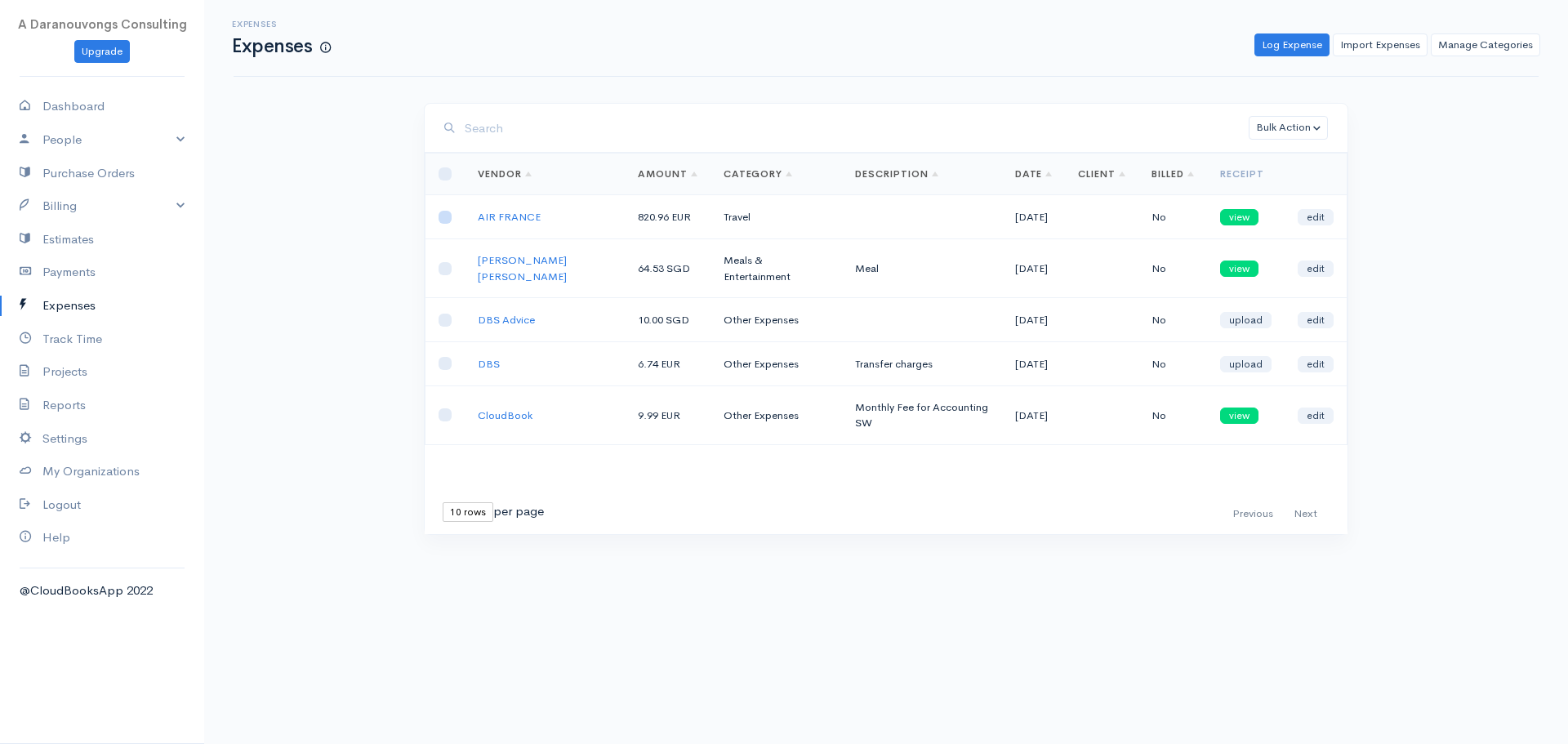
click at [444, 216] on input "checkbox" at bounding box center [445, 216] width 13 height 13
checkbox input "true"
click at [1297, 129] on button "Bulk Action" at bounding box center [1289, 128] width 79 height 24
click at [1359, 155] on link "Delete" at bounding box center [1320, 161] width 141 height 29
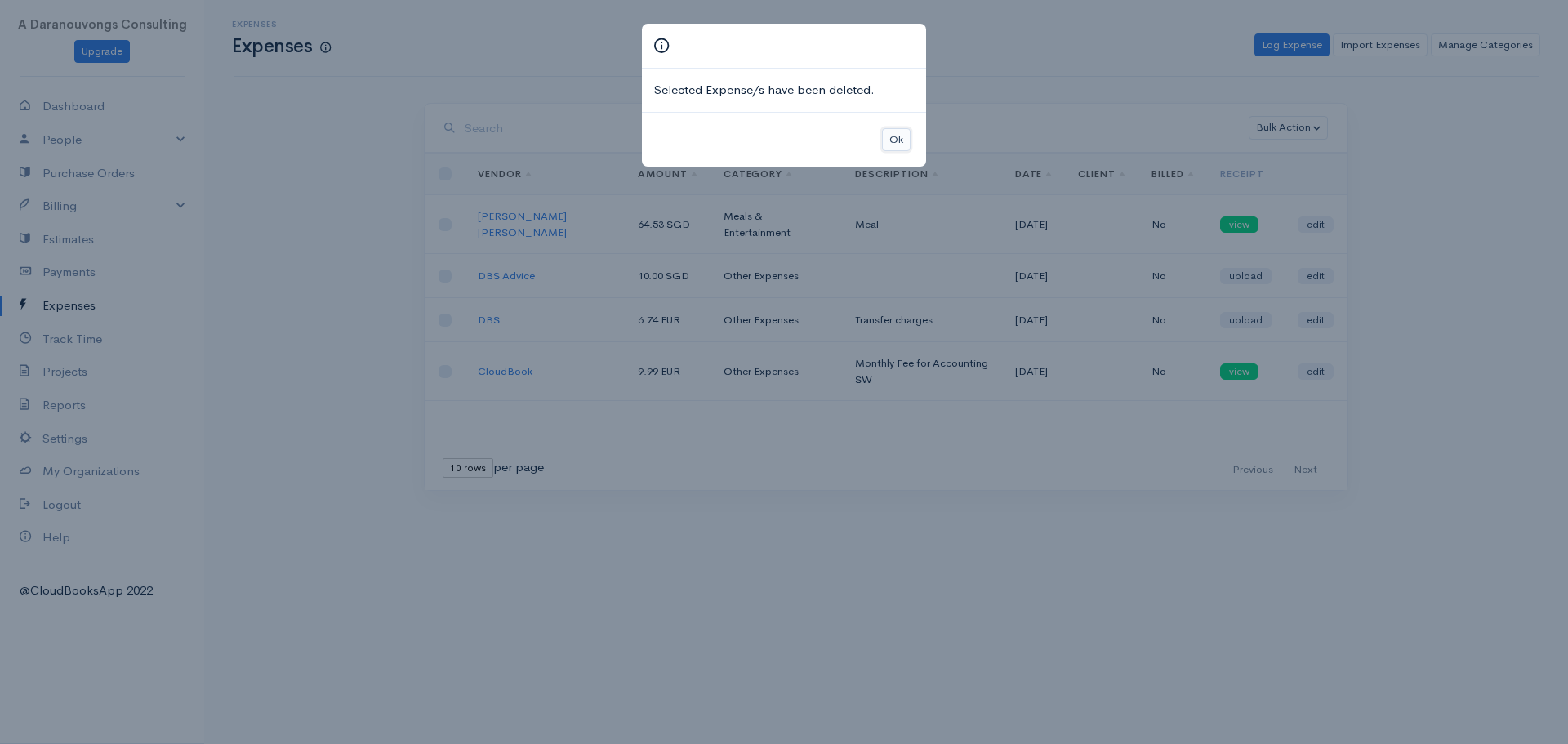
click at [898, 143] on button "Ok" at bounding box center [896, 140] width 29 height 24
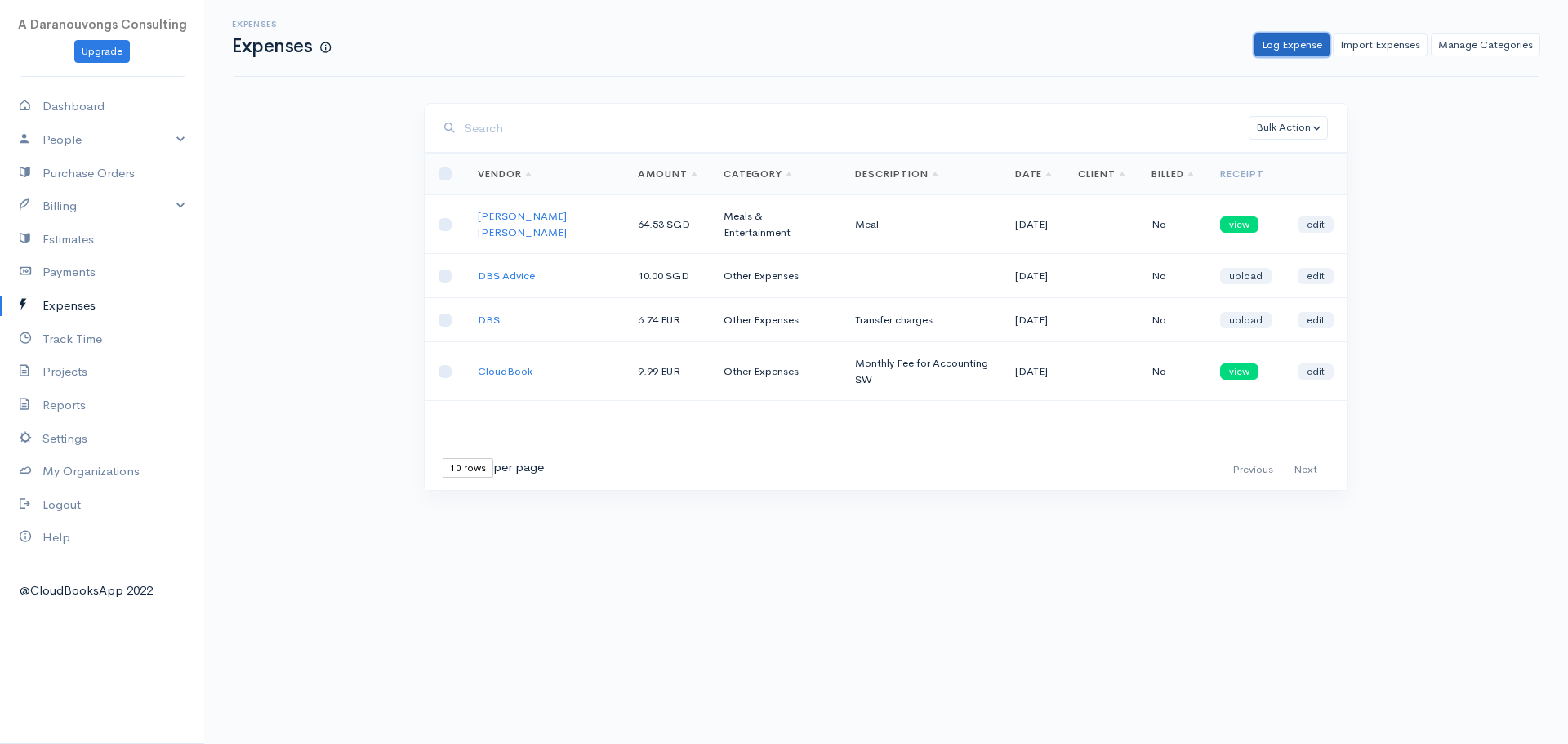
click at [1293, 49] on link "Log Expense" at bounding box center [1292, 46] width 75 height 24
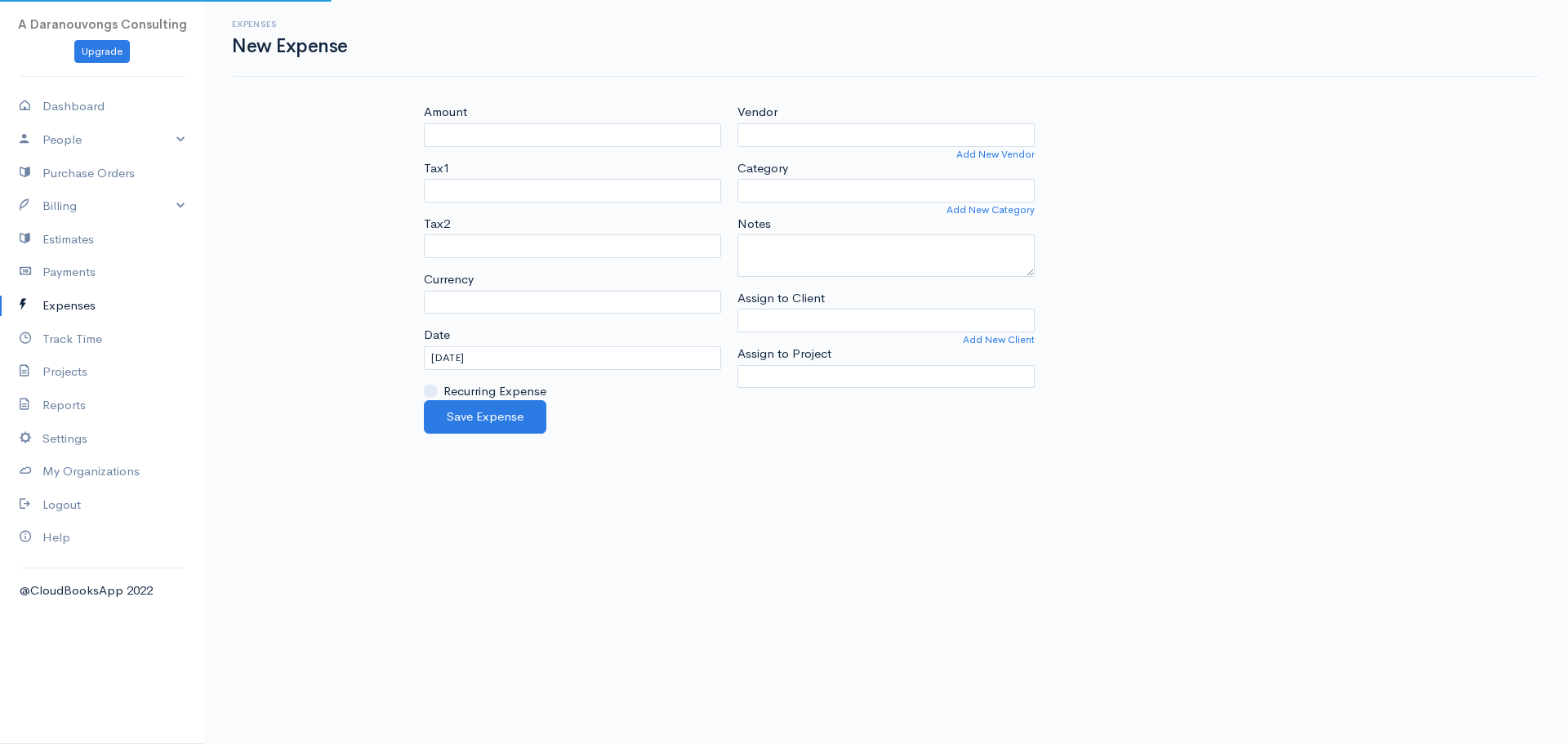
select select "EUR"
click at [611, 147] on div "Amount Tax1 Tax2 Currency U.S. Dollars ($) Canadian Dollars ($) British Pounds …" at bounding box center [573, 252] width 314 height 298
click at [611, 136] on input "Amount" at bounding box center [573, 135] width 298 height 24
type input "820.96"
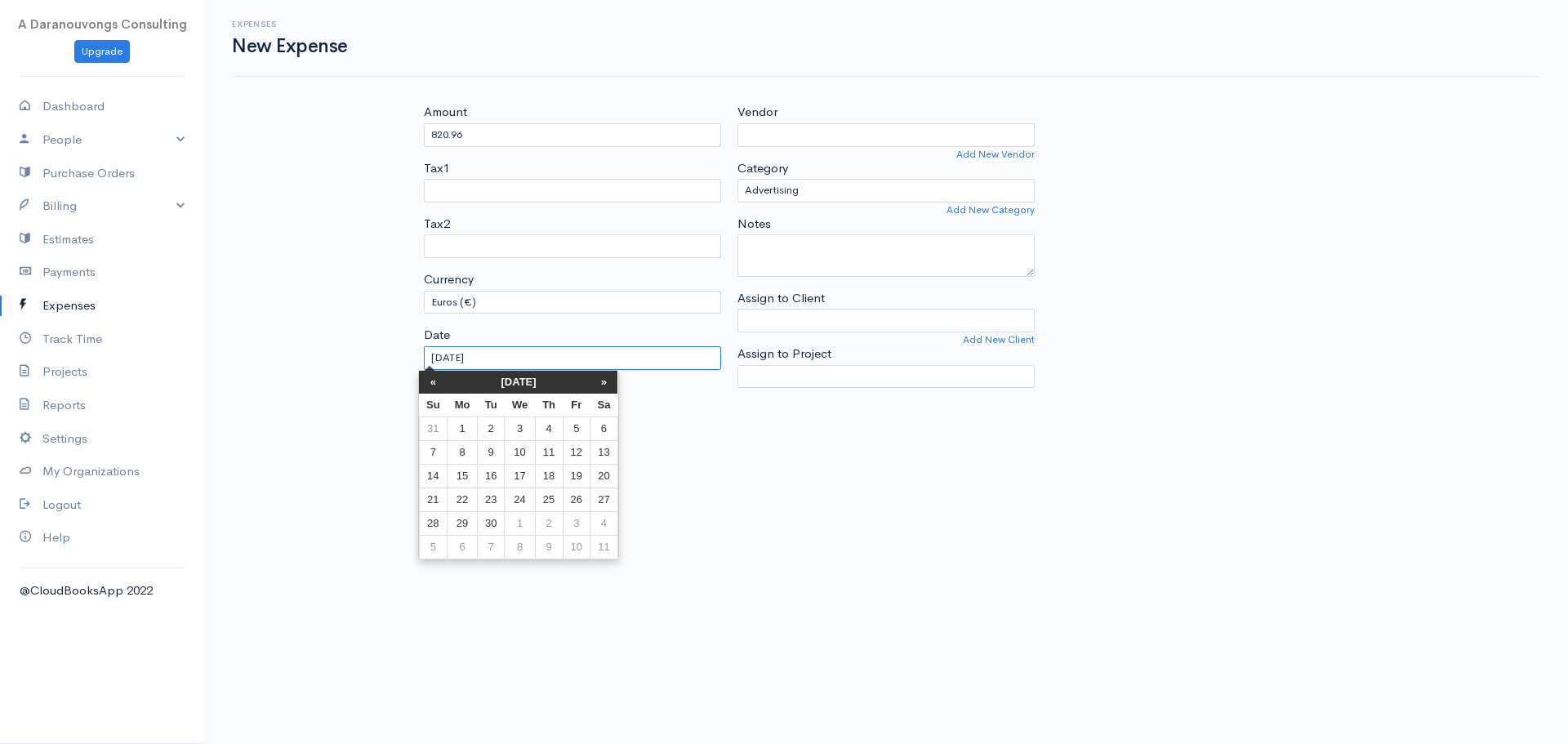
click at [538, 364] on input "[DATE]" at bounding box center [573, 358] width 298 height 24
click at [414, 376] on div "Amount 820.96 Tax1 Tax2 Currency U.S. Dollars ($) Canadian Dollars ($) British …" at bounding box center [885, 268] width 980 height 331
click at [443, 363] on input "[DATE]" at bounding box center [573, 358] width 298 height 24
click at [441, 383] on th "«" at bounding box center [440, 382] width 29 height 23
click at [469, 501] on td "18" at bounding box center [469, 500] width 30 height 24
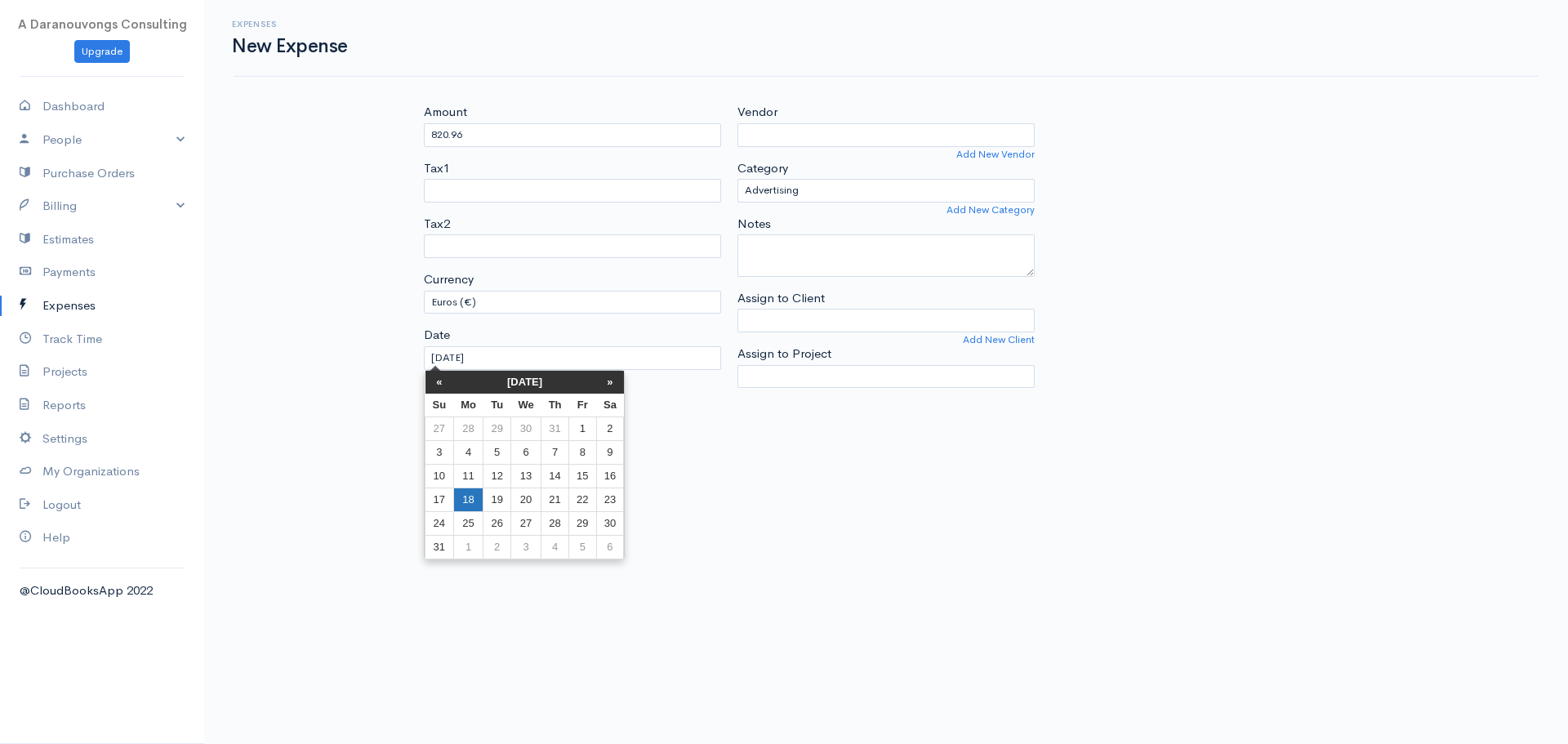
type input "[DATE]"
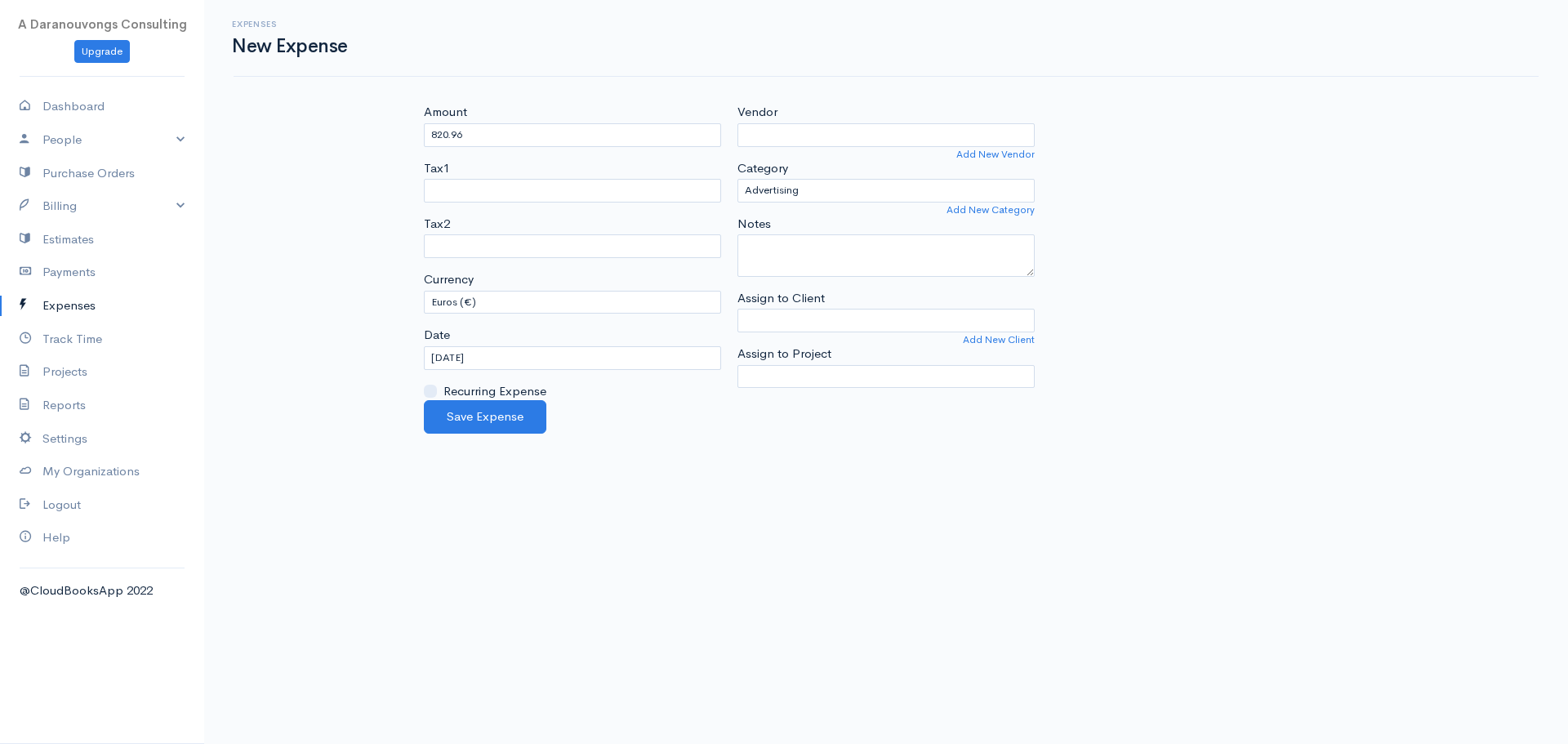
click at [643, 569] on body "A Daranouvongs Consulting Upgrade Dashboard People Clients Vendors Staff Users …" at bounding box center [784, 372] width 1568 height 744
click at [826, 184] on select "Advertising Car & Truck Expenses Contractors Education Education and Training E…" at bounding box center [886, 191] width 298 height 24
select select "Travel"
click at [737, 179] on select "Advertising Car & Truck Expenses Contractors Education Education and Training E…" at bounding box center [886, 191] width 298 height 24
drag, startPoint x: 831, startPoint y: 528, endPoint x: 823, endPoint y: 332, distance: 196.2
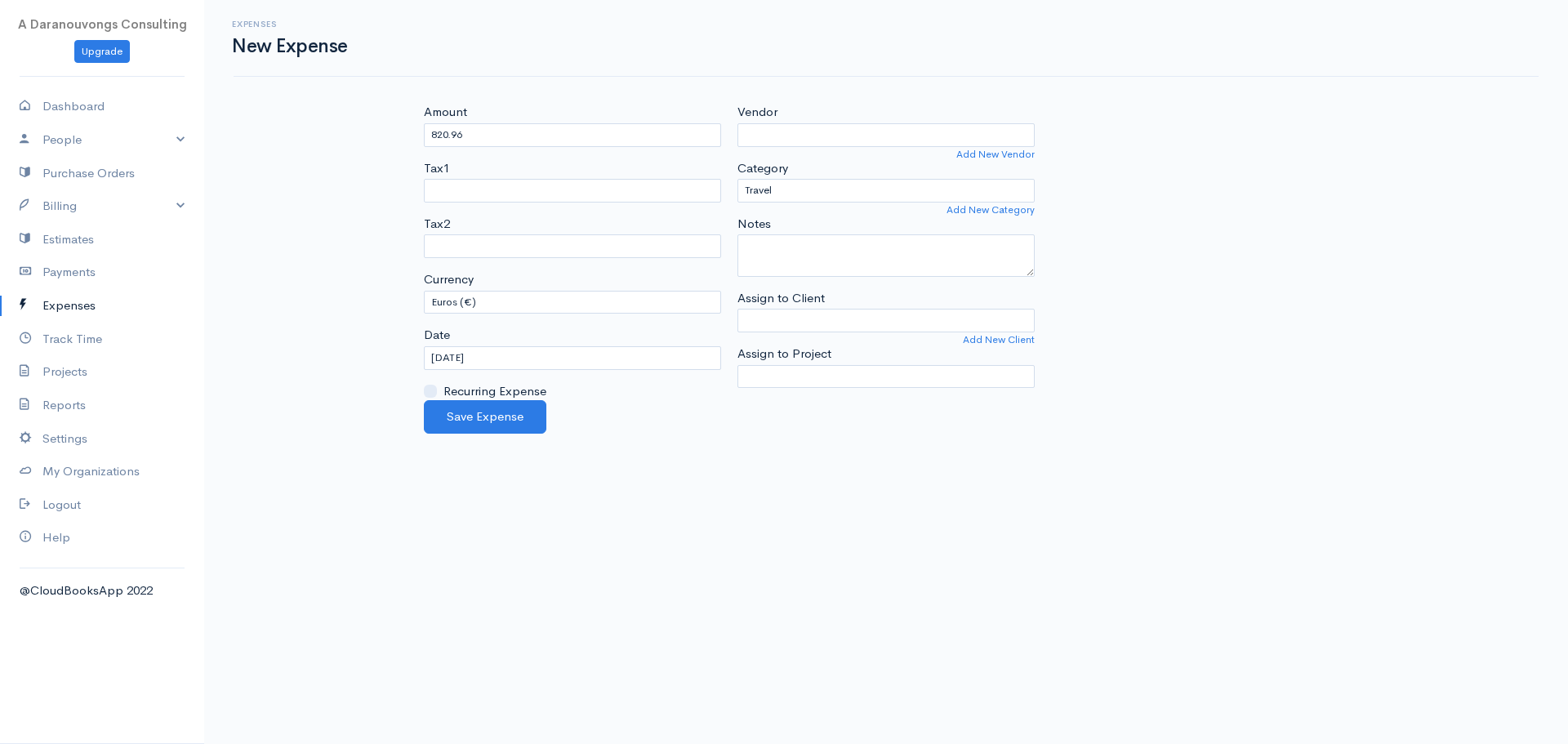
click at [832, 529] on body "A Daranouvongs Consulting Upgrade Dashboard People Clients Vendors Staff Users …" at bounding box center [784, 372] width 1568 height 744
click at [799, 135] on input "Vendor" at bounding box center [886, 135] width 298 height 24
type input "AIR FRANCE"
click at [795, 164] on body "A Daranouvongs Consulting Upgrade Dashboard People Clients Vendors Staff Users …" at bounding box center [784, 372] width 1568 height 744
click at [1066, 410] on div "Save Expense" at bounding box center [886, 417] width 941 height 34
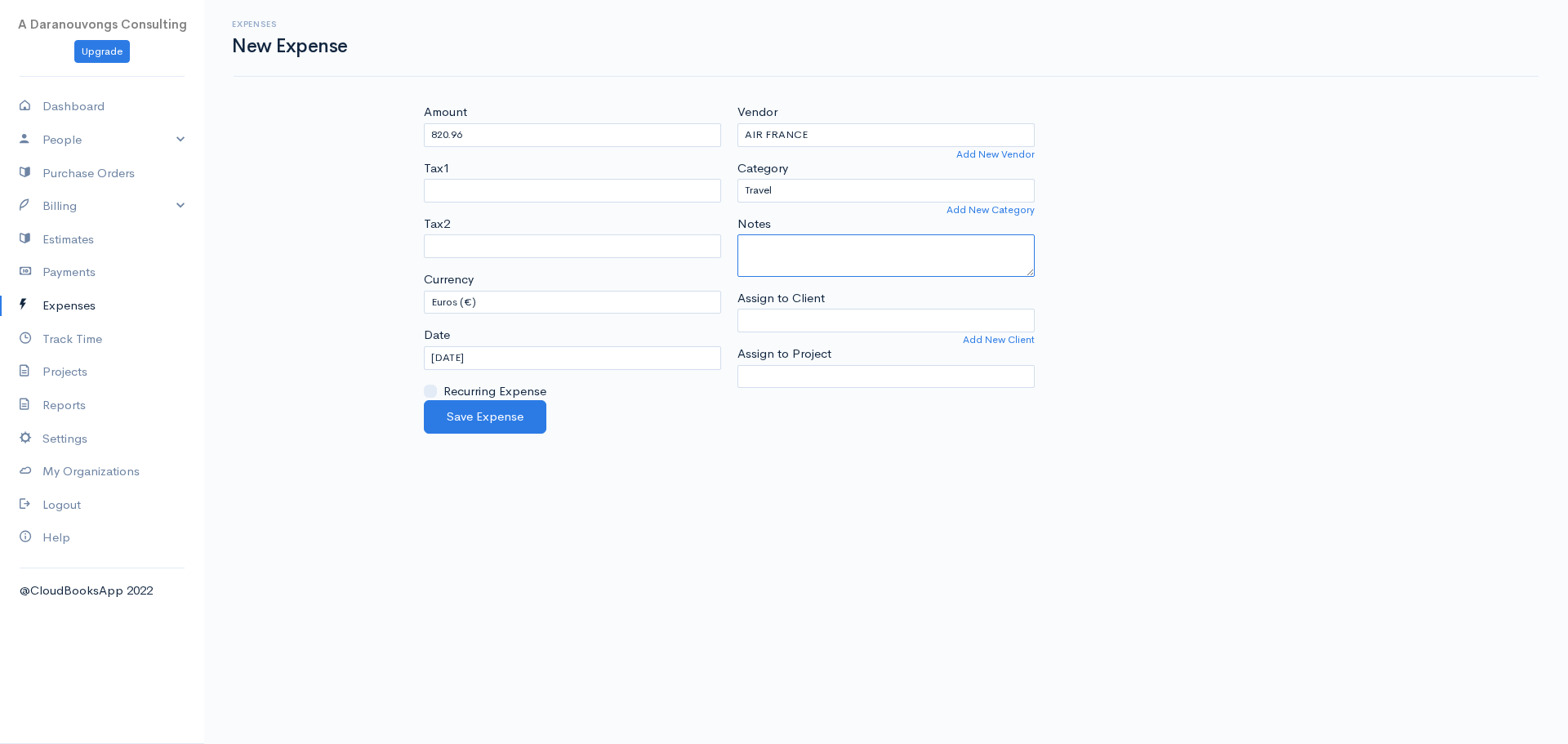
click at [804, 242] on textarea "Notes" at bounding box center [886, 255] width 298 height 42
type textarea "Travel [DATE]"
click at [749, 556] on body "A Daranouvongs Consulting Upgrade Dashboard People Clients Vendors Staff Users …" at bounding box center [784, 372] width 1568 height 744
click at [515, 410] on button "Save Expense" at bounding box center [485, 417] width 123 height 34
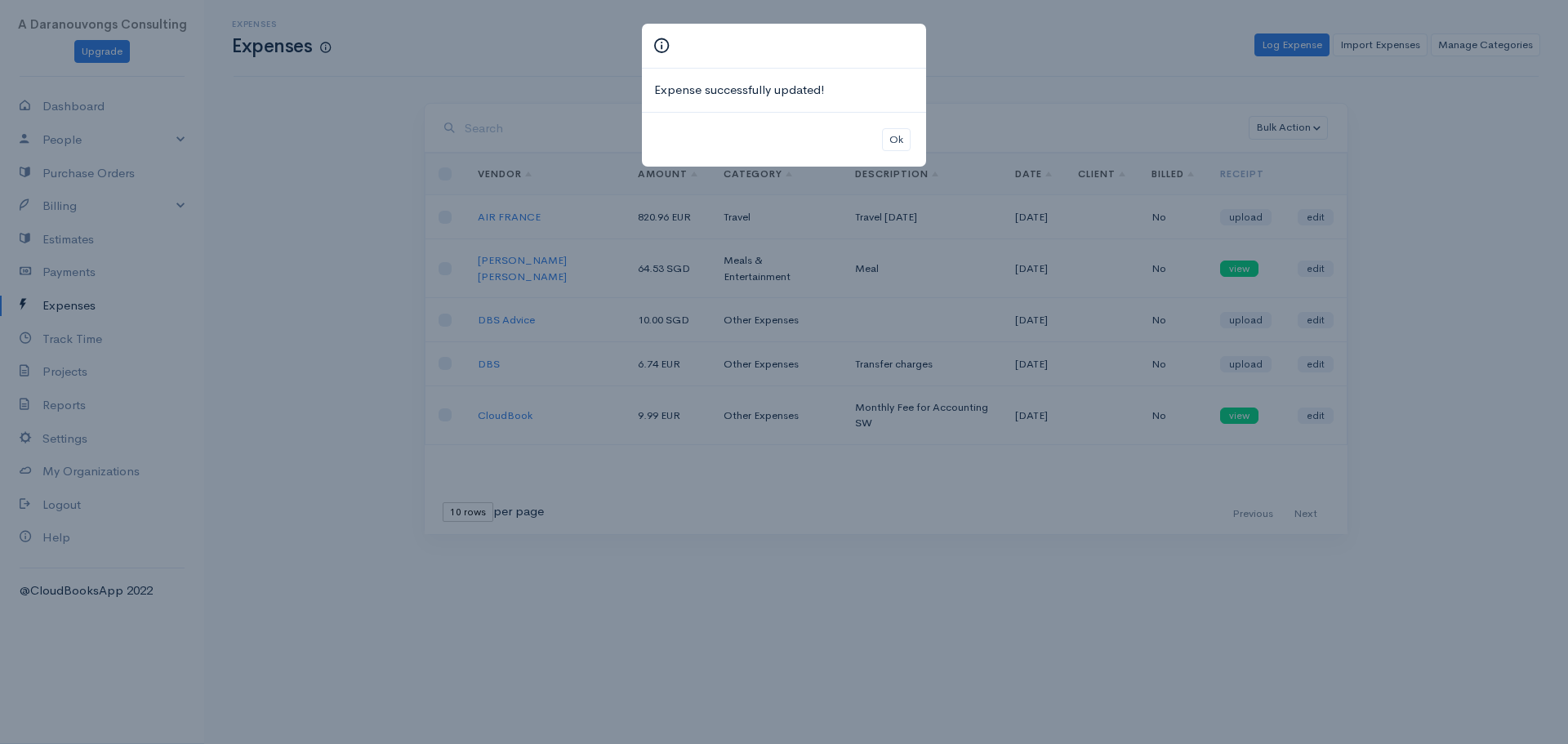
click at [1256, 220] on div "Expense successfully updated! Ok" at bounding box center [784, 372] width 1568 height 744
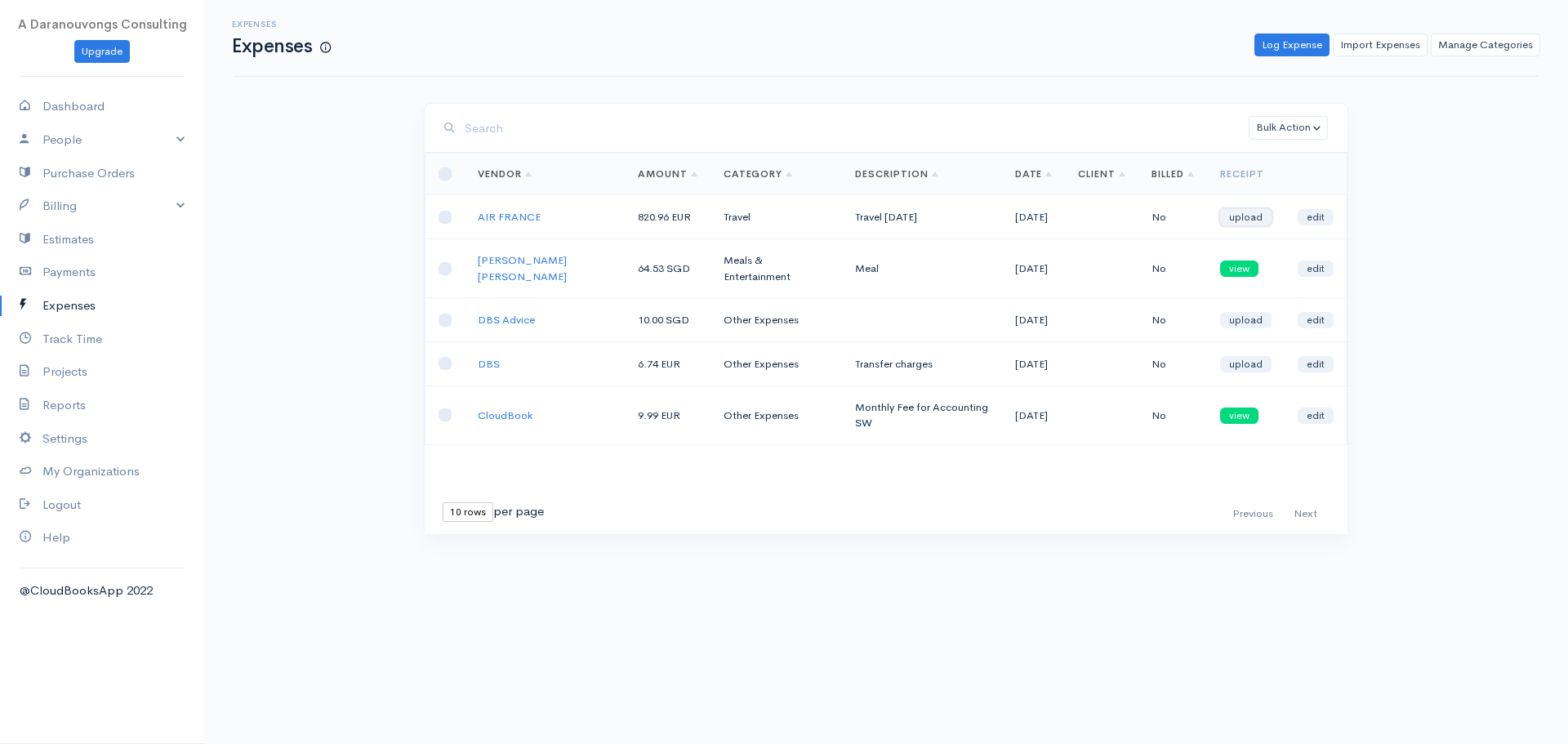
click at [1249, 216] on link "upload" at bounding box center [1246, 216] width 52 height 16
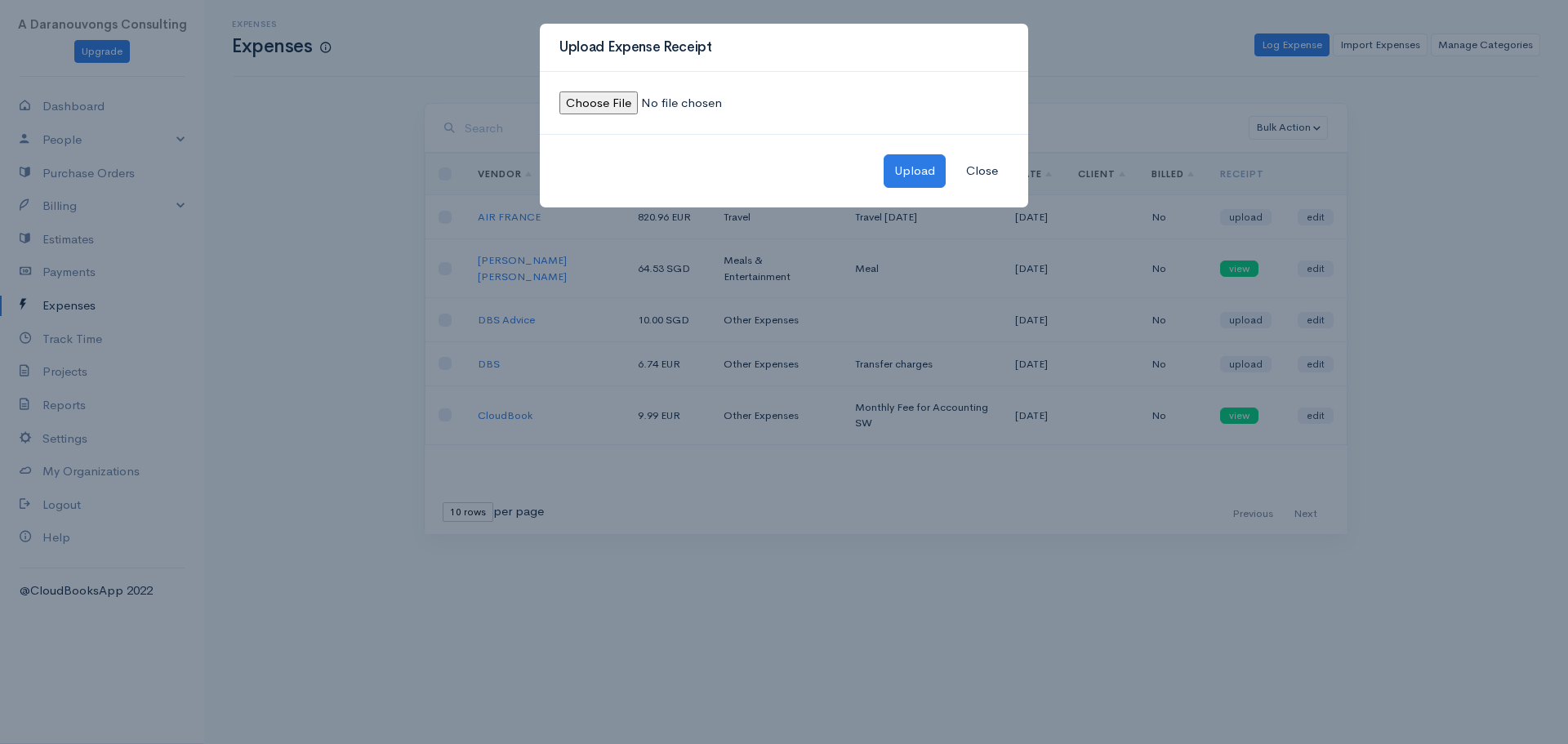
click at [611, 96] on input "file" at bounding box center [671, 103] width 222 height 24
type input "C:\fakepath\AirFranceInvoice18082025.pdf"
click at [918, 166] on button "Upload" at bounding box center [914, 172] width 62 height 34
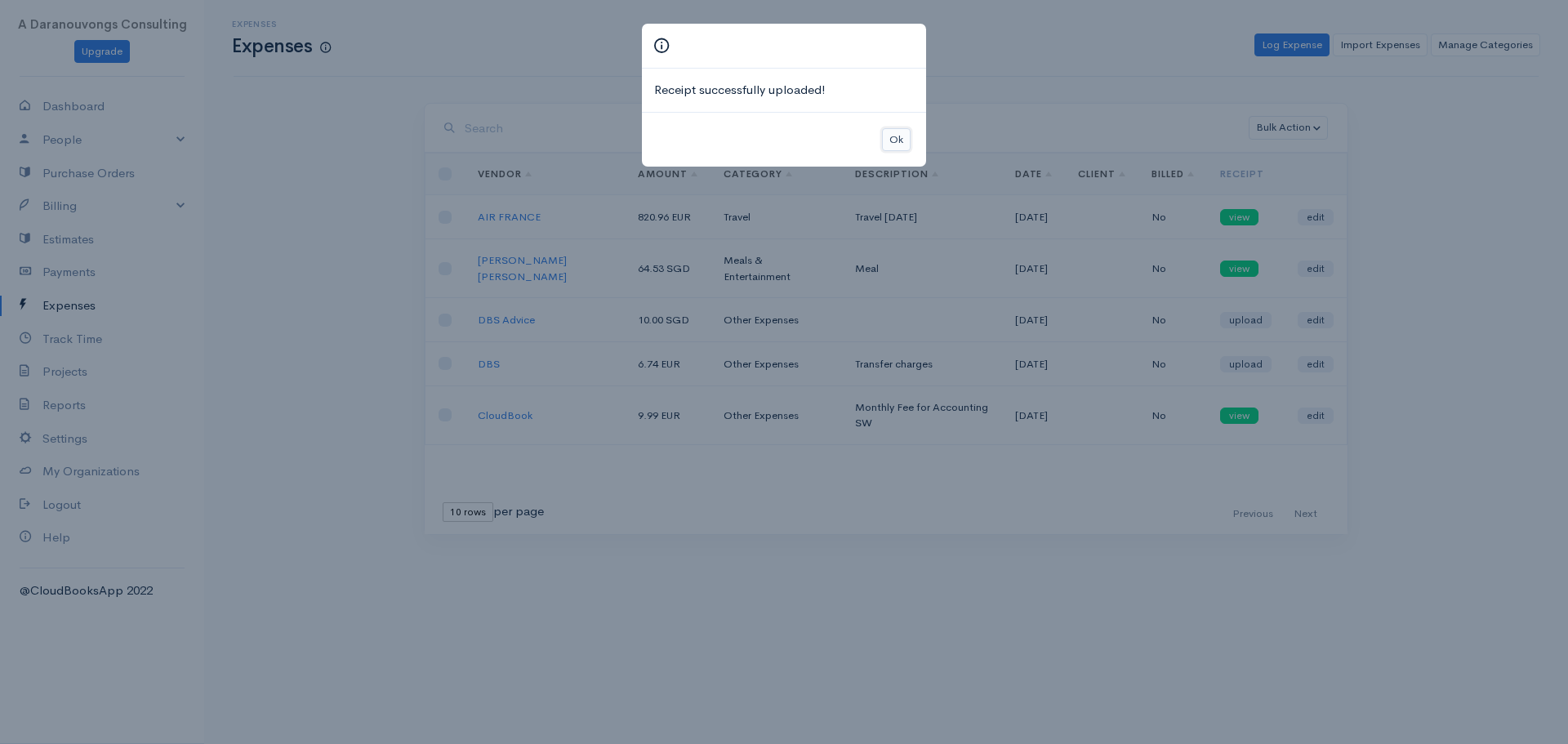
click at [889, 139] on button "Ok" at bounding box center [896, 140] width 29 height 24
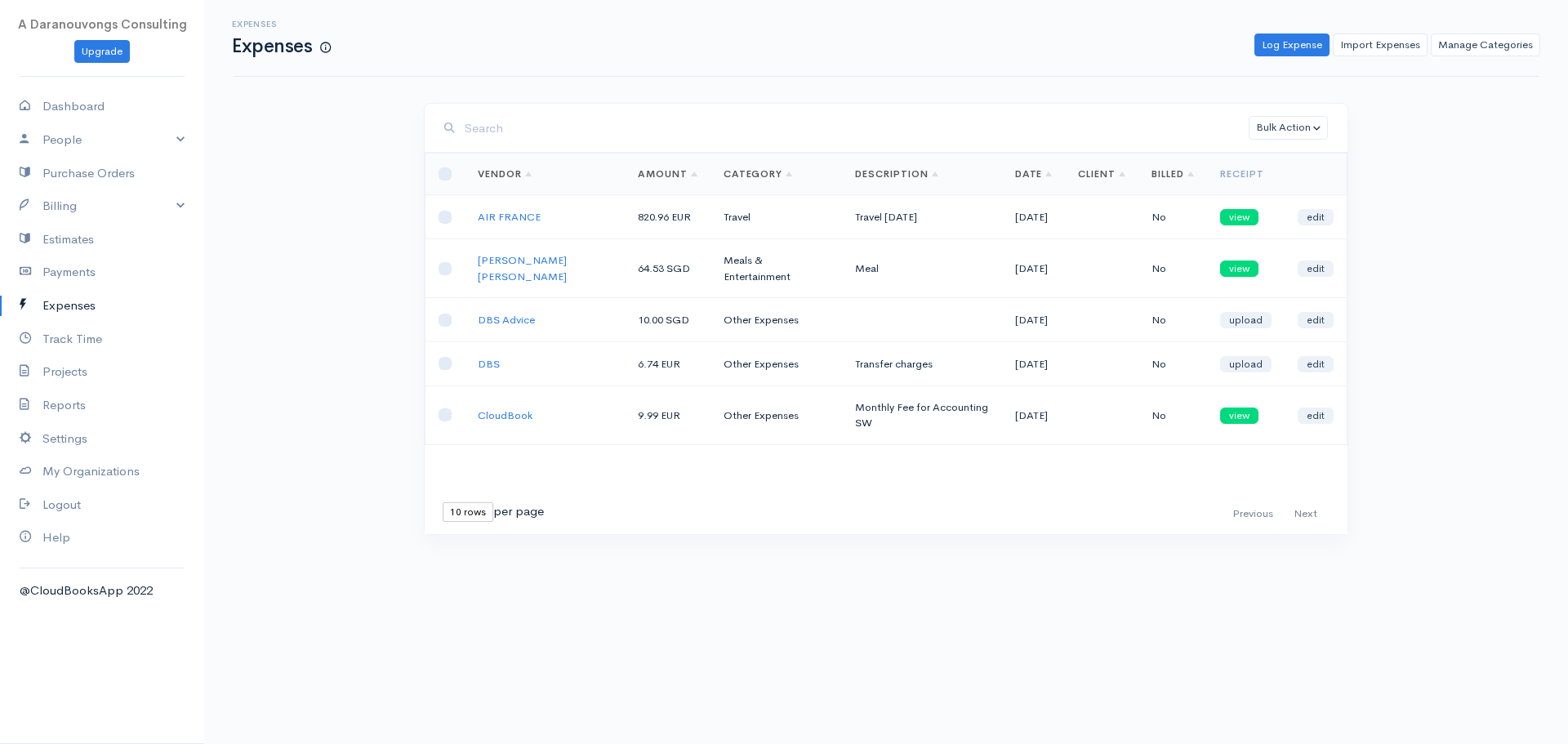
click at [802, 506] on div "First Previous Next Last 10 rows 25 rows 50 rows per page" at bounding box center [886, 514] width 907 height 24
click at [109, 113] on link "Dashboard" at bounding box center [101, 107] width 204 height 34
select select "365"
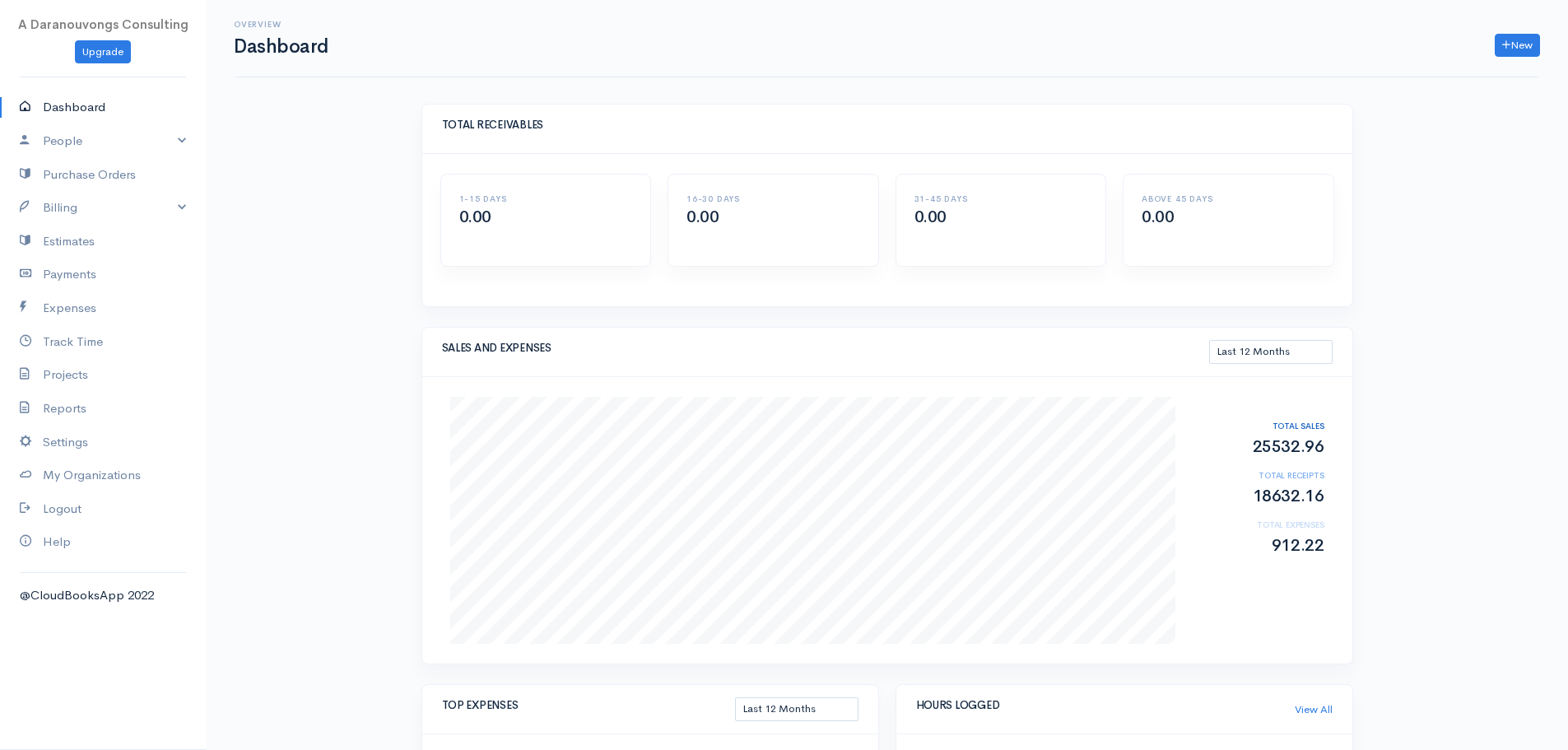
click at [1324, 591] on div "Sep Sales 0 Receipts 0 Expenses 0 TOTAL SALES 25532.96 TOTAL RECEIPTS 18632.16 …" at bounding box center [886, 520] width 930 height 286
click at [91, 108] on link "Dashboard" at bounding box center [102, 107] width 205 height 34
click at [300, 106] on div "Overview Dashboard New Invoice Client Quote Project Invoices Quotes Clients Exp…" at bounding box center [886, 708] width 1363 height 1416
click at [87, 102] on link "Dashboard" at bounding box center [102, 107] width 205 height 34
